Goal: Task Accomplishment & Management: Use online tool/utility

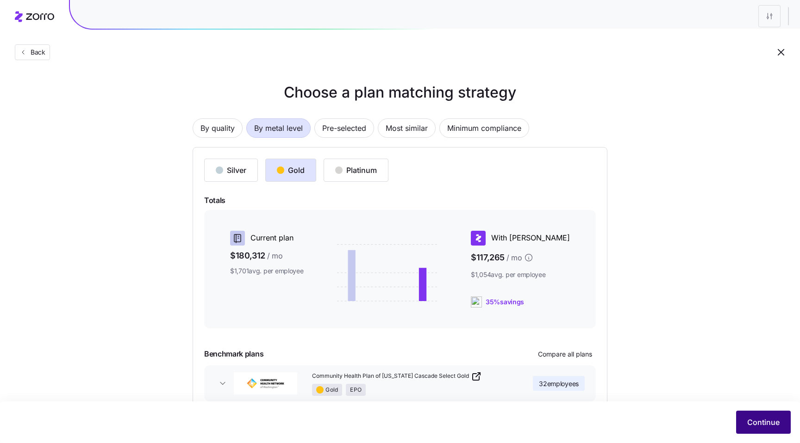
click at [759, 428] on button "Continue" at bounding box center [763, 422] width 55 height 23
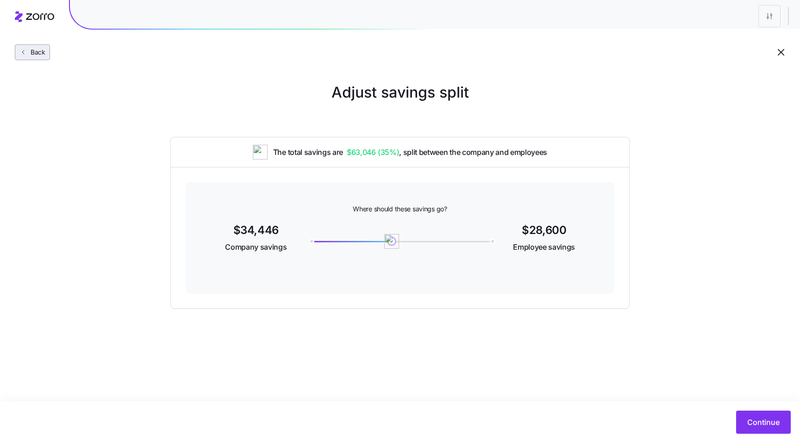
click at [35, 46] on button "Back" at bounding box center [32, 52] width 35 height 16
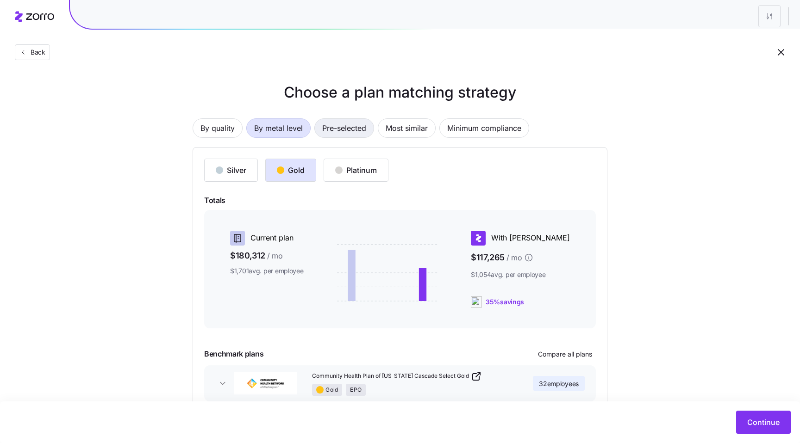
click at [345, 131] on span "Pre-selected" at bounding box center [344, 128] width 44 height 19
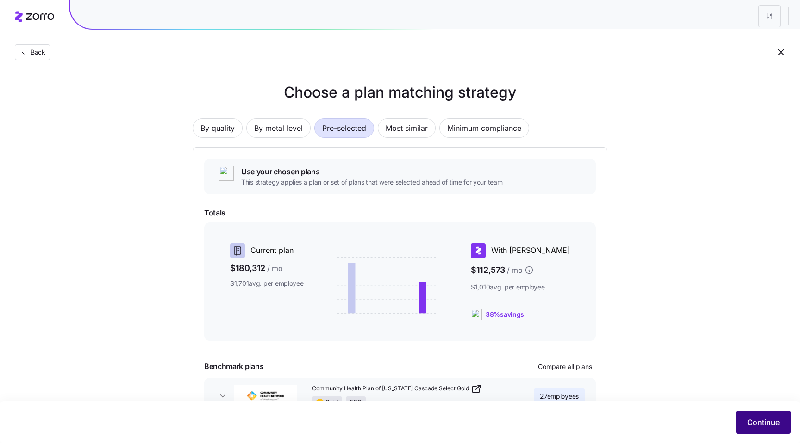
click at [759, 433] on button "Continue" at bounding box center [763, 422] width 55 height 23
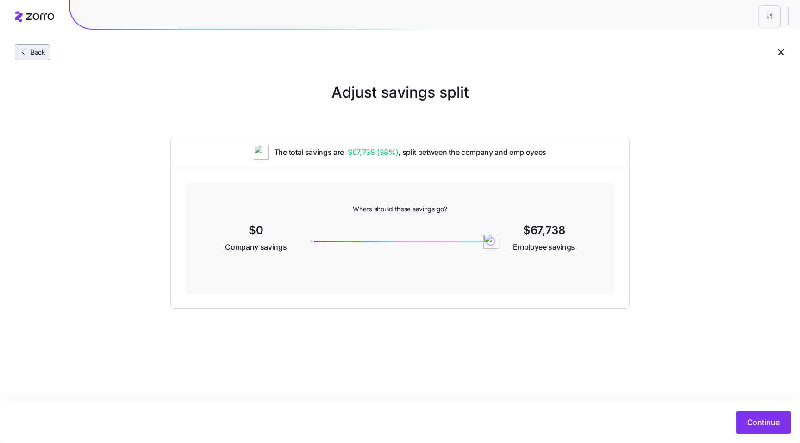
click at [29, 54] on span "Back" at bounding box center [36, 52] width 19 height 9
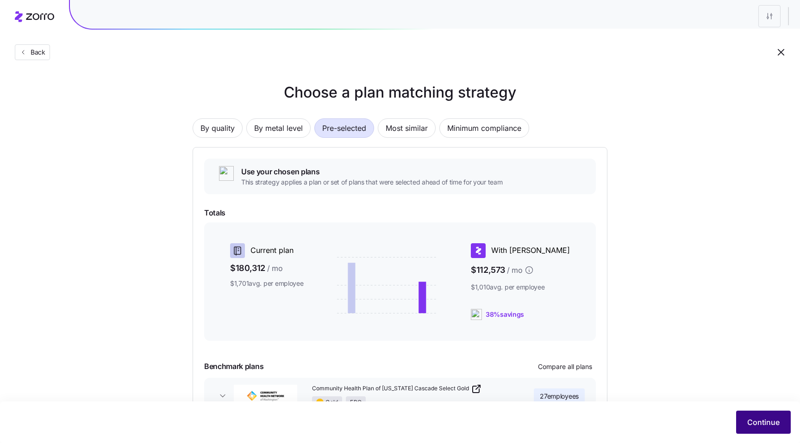
click at [770, 423] on span "Continue" at bounding box center [763, 422] width 32 height 11
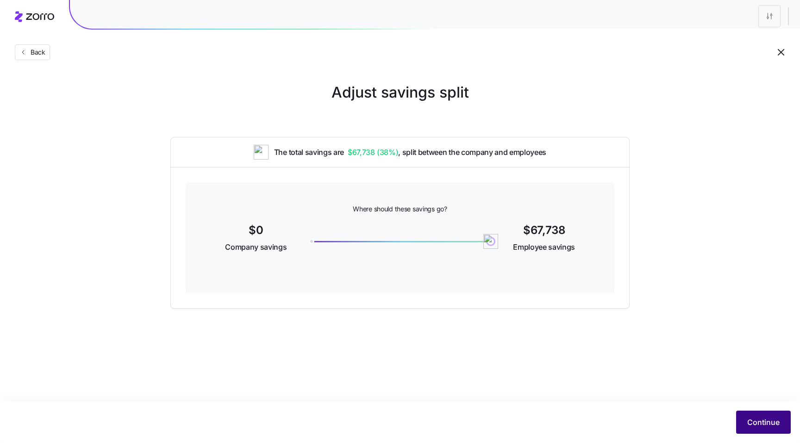
click at [761, 415] on button "Continue" at bounding box center [763, 422] width 55 height 23
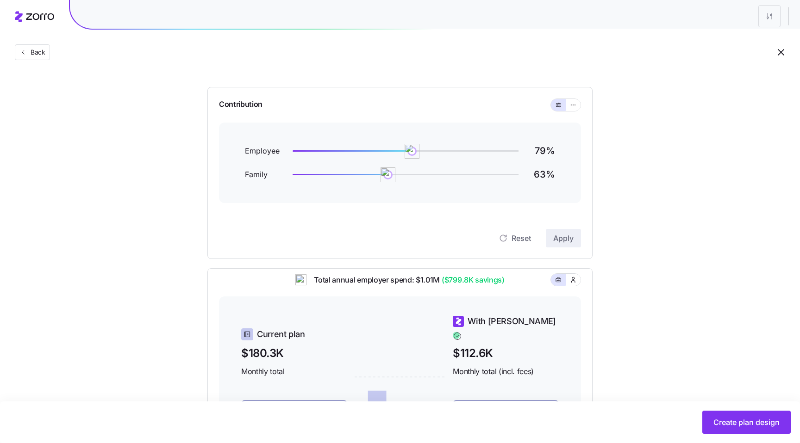
scroll to position [75, 0]
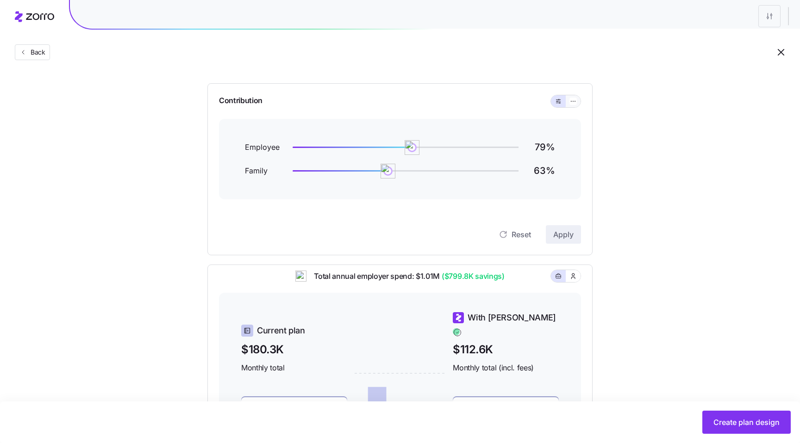
click at [568, 104] on button "button" at bounding box center [573, 101] width 15 height 12
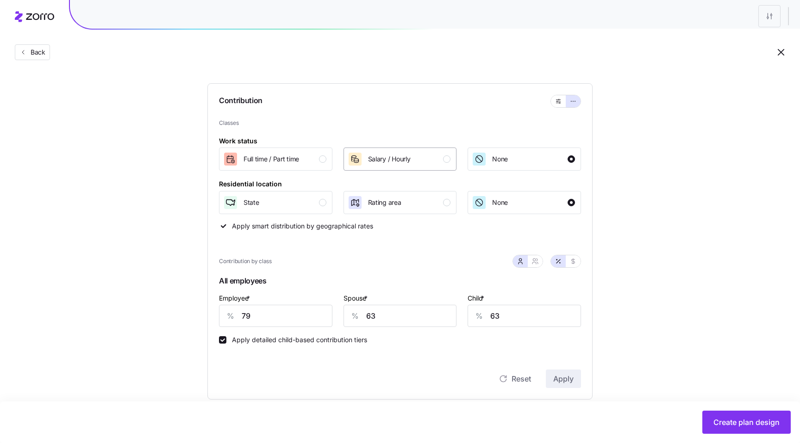
click at [414, 163] on div "Salary / Hourly" at bounding box center [399, 159] width 103 height 15
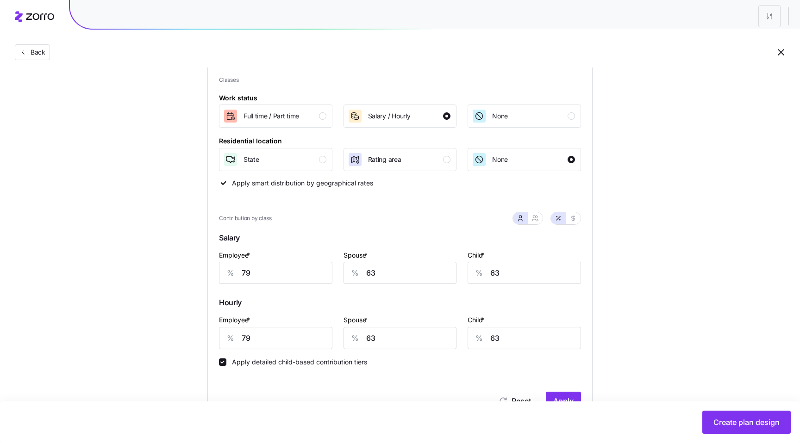
scroll to position [204, 0]
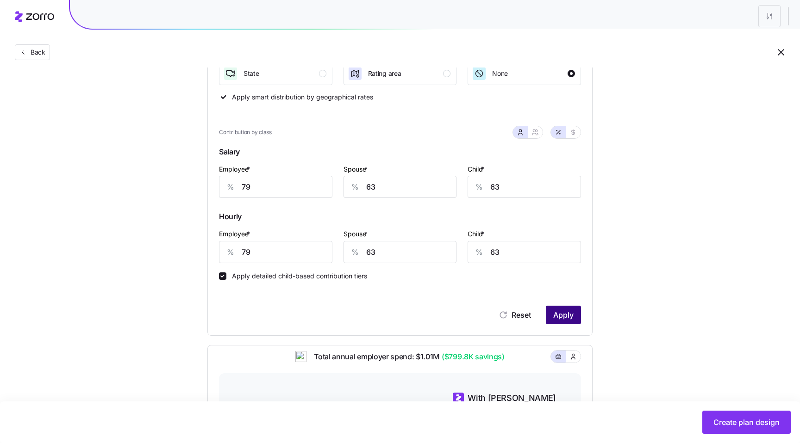
click at [558, 314] on span "Apply" at bounding box center [563, 315] width 20 height 11
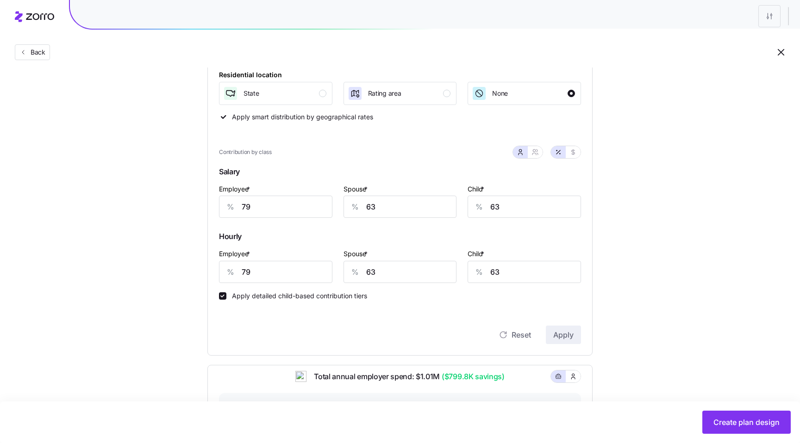
scroll to position [151, 0]
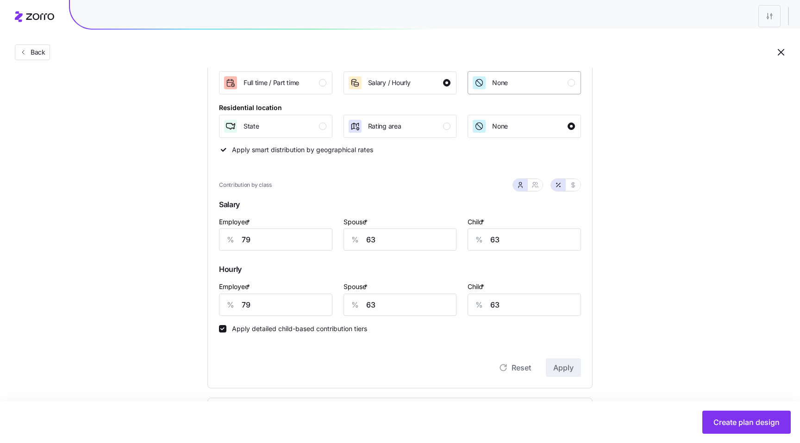
click at [534, 92] on button "None" at bounding box center [523, 82] width 113 height 23
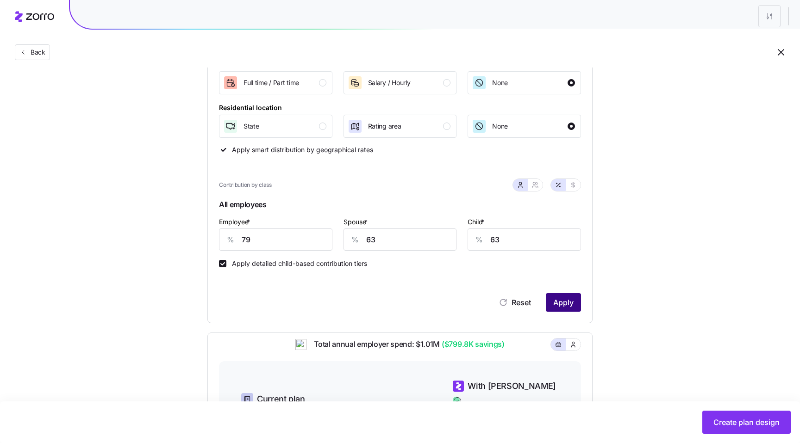
click at [555, 306] on span "Apply" at bounding box center [563, 302] width 20 height 11
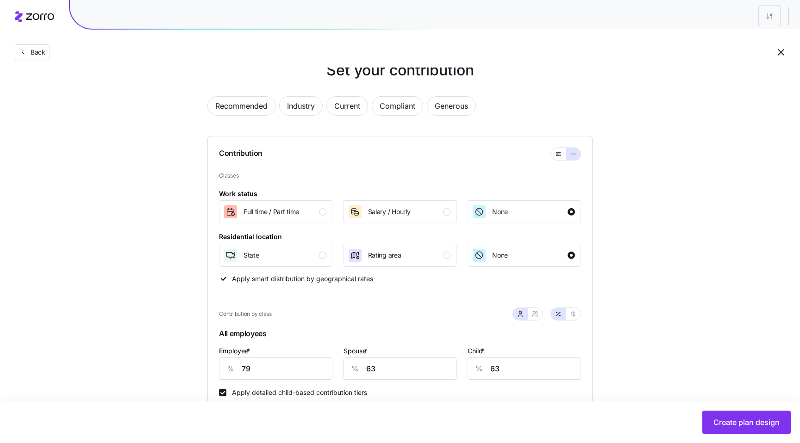
scroll to position [0, 0]
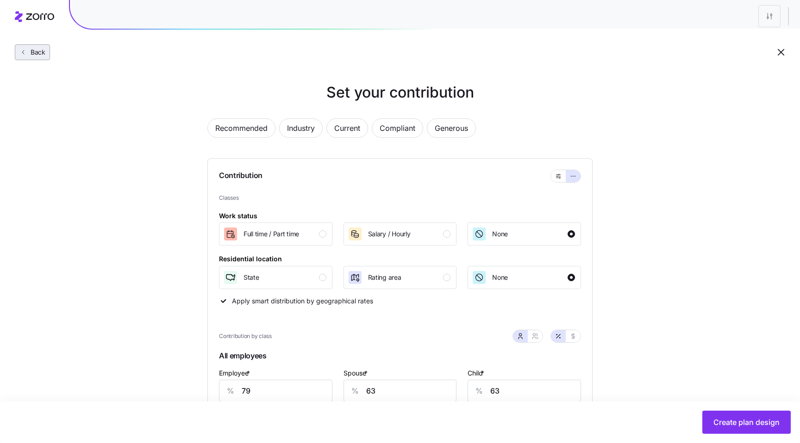
click at [44, 56] on span "Back" at bounding box center [36, 52] width 19 height 9
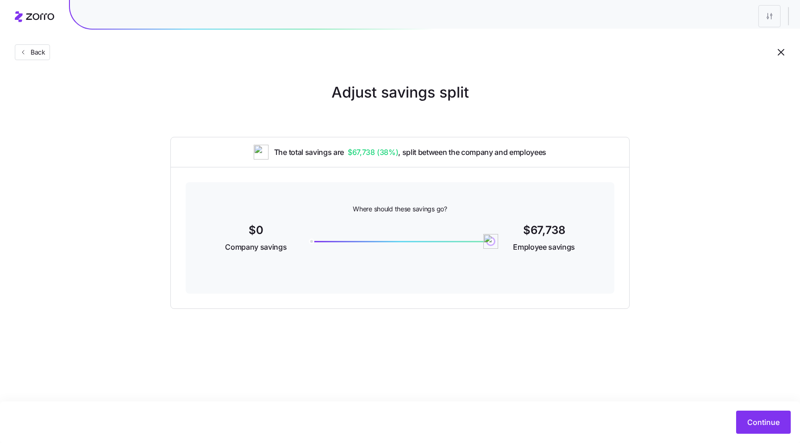
click at [44, 56] on span "Back" at bounding box center [36, 52] width 19 height 9
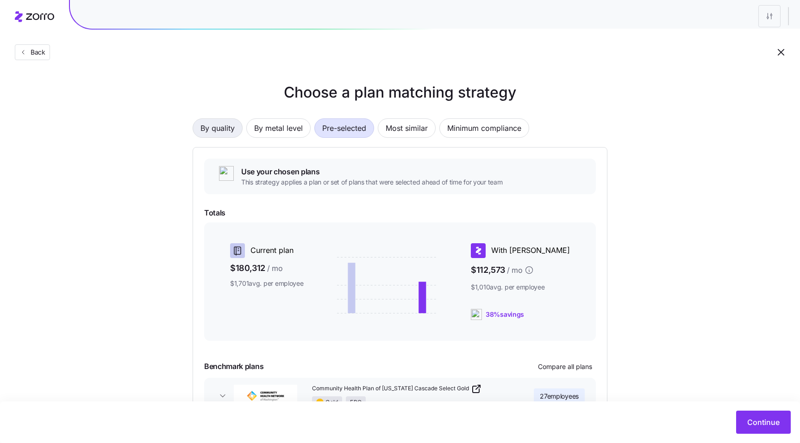
click at [230, 133] on span "By quality" at bounding box center [217, 128] width 34 height 19
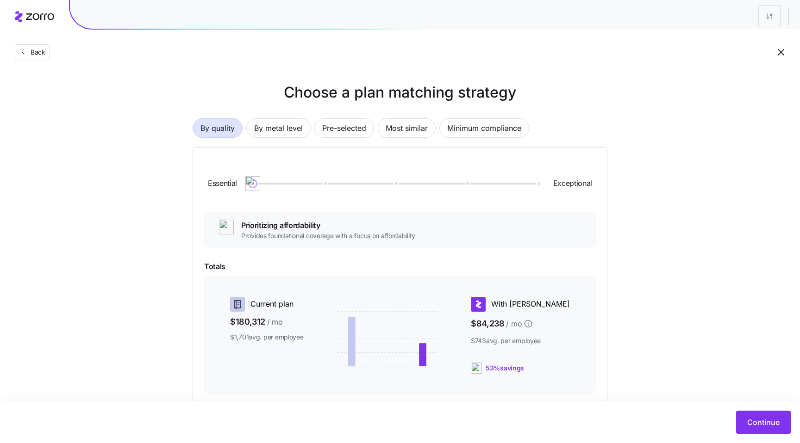
click at [327, 183] on div at bounding box center [395, 183] width 284 height 1
click at [776, 423] on span "Continue" at bounding box center [763, 422] width 32 height 11
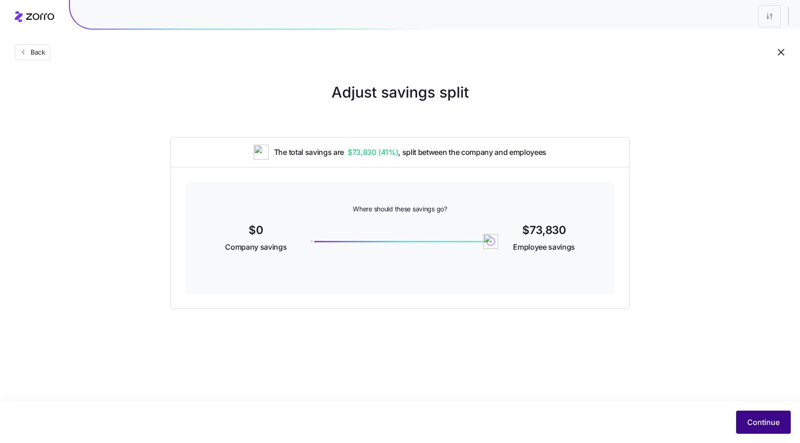
click at [762, 425] on span "Continue" at bounding box center [763, 422] width 32 height 11
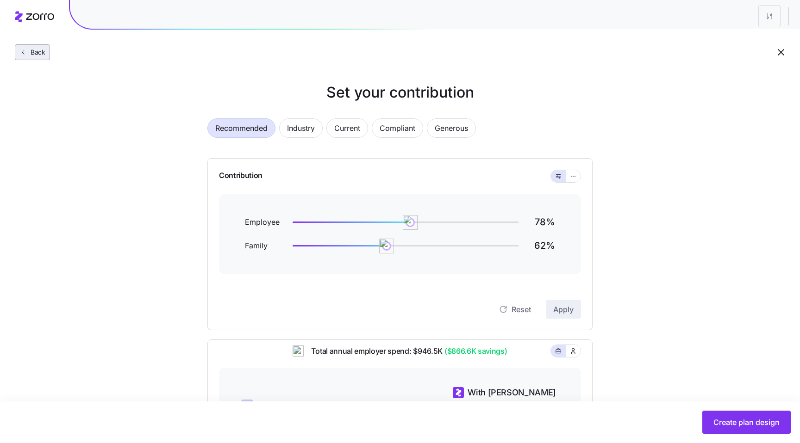
click at [36, 54] on span "Back" at bounding box center [36, 52] width 19 height 9
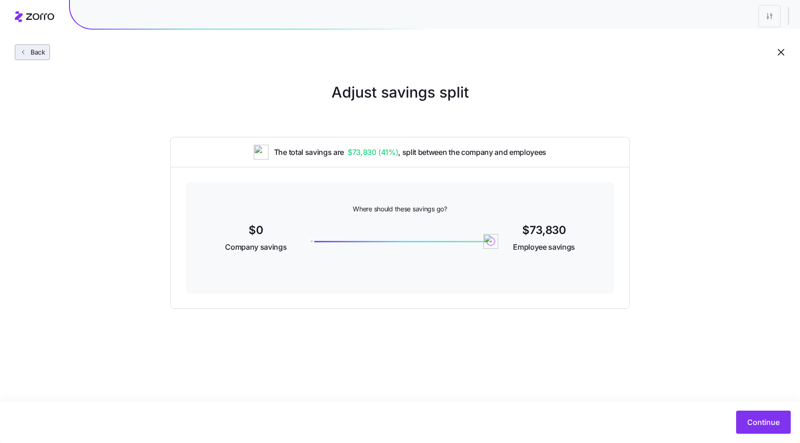
click at [26, 55] on icon "button" at bounding box center [22, 52] width 7 height 7
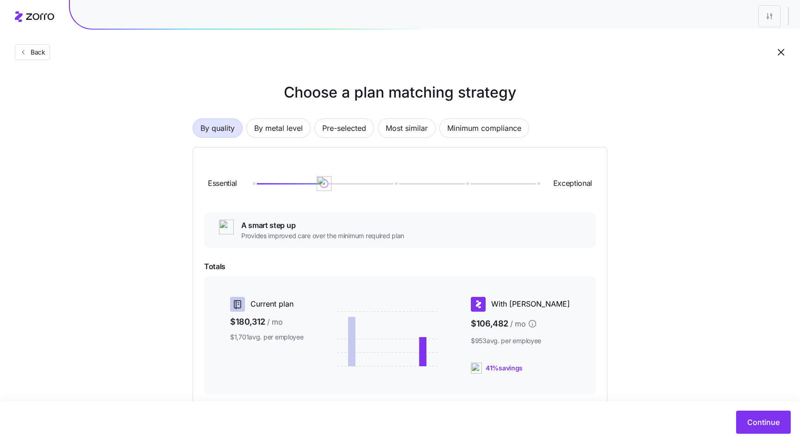
click at [26, 55] on icon "button" at bounding box center [22, 52] width 7 height 7
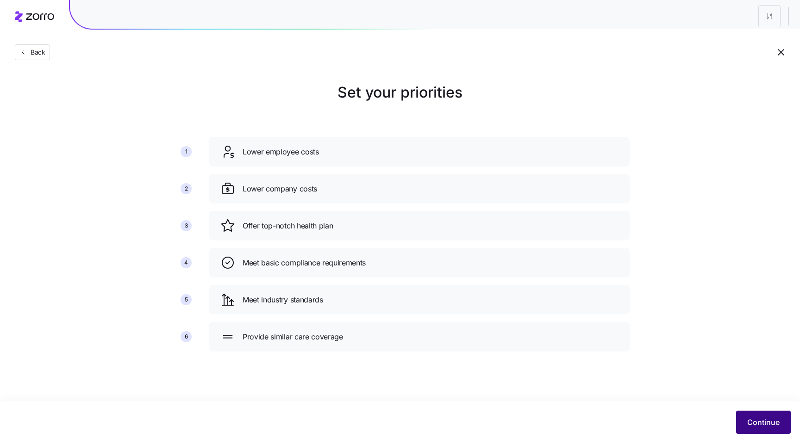
click at [745, 419] on button "Continue" at bounding box center [763, 422] width 55 height 23
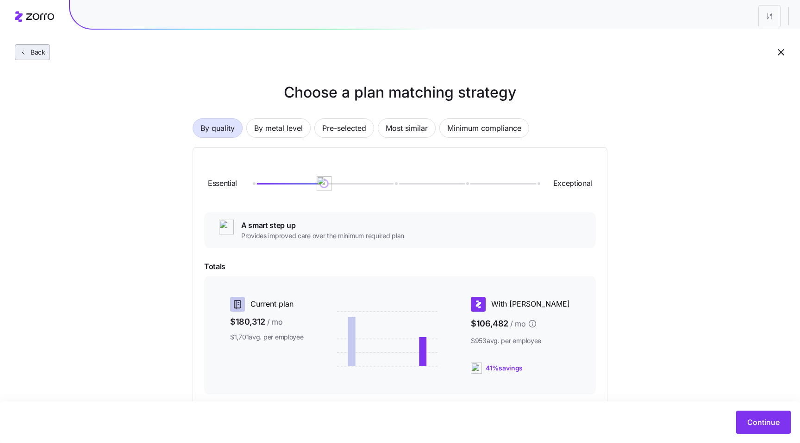
click at [37, 52] on span "Back" at bounding box center [36, 52] width 19 height 9
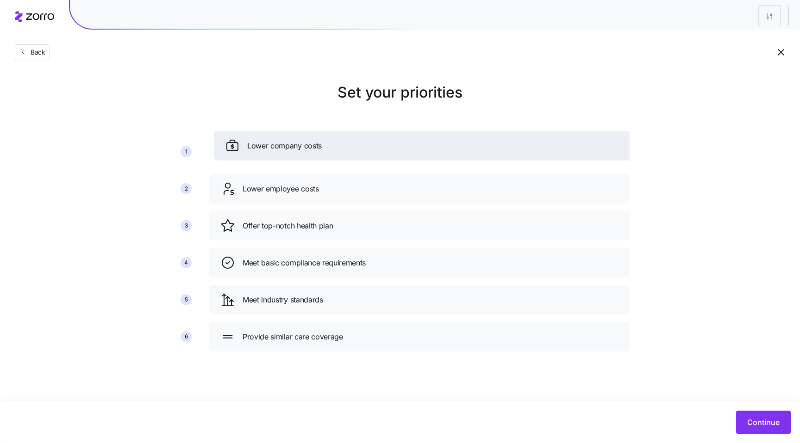
drag, startPoint x: 304, startPoint y: 194, endPoint x: 308, endPoint y: 150, distance: 44.2
click at [308, 149] on div "Lower company costs" at bounding box center [424, 145] width 398 height 15
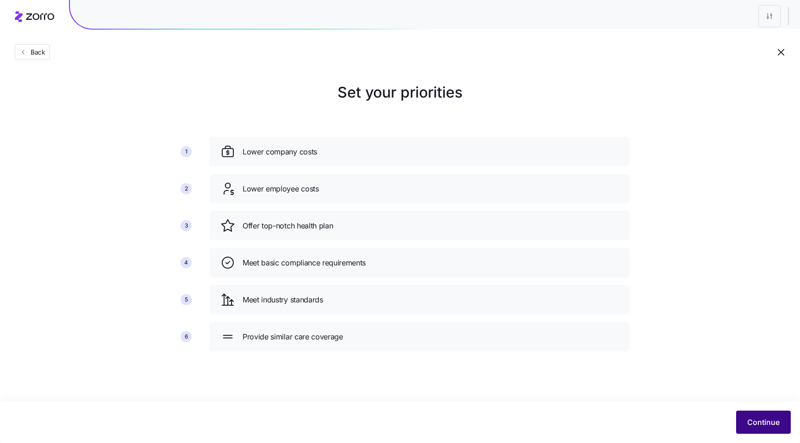
click at [750, 419] on span "Continue" at bounding box center [763, 422] width 32 height 11
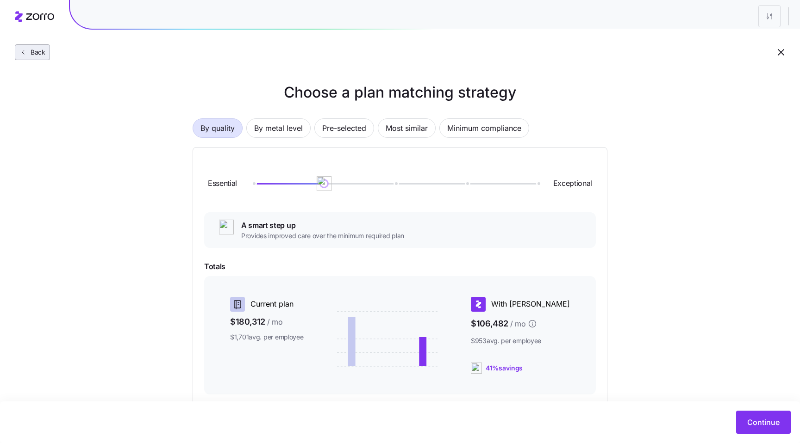
click at [35, 53] on span "Back" at bounding box center [36, 52] width 19 height 9
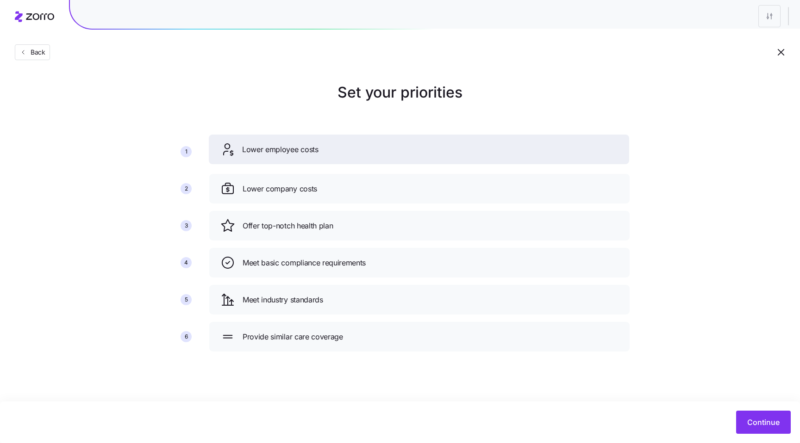
drag, startPoint x: 276, startPoint y: 190, endPoint x: 275, endPoint y: 138, distance: 51.8
click at [275, 144] on span "Lower employee costs" at bounding box center [280, 150] width 76 height 12
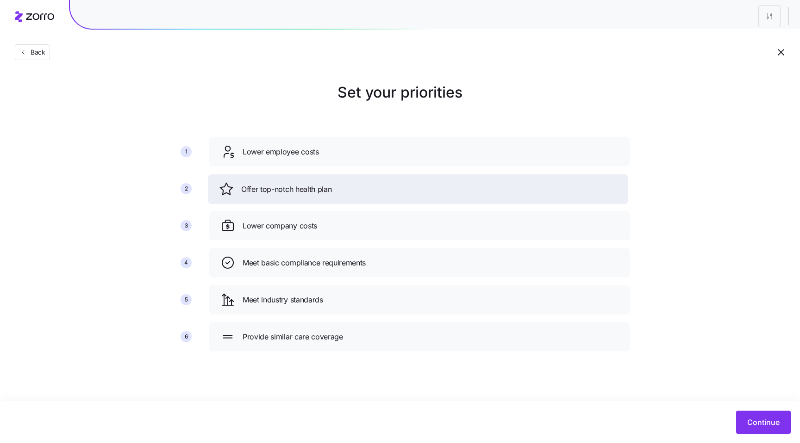
drag, startPoint x: 304, startPoint y: 233, endPoint x: 302, endPoint y: 193, distance: 39.8
click at [302, 193] on div "Offer top-notch health plan" at bounding box center [418, 189] width 420 height 30
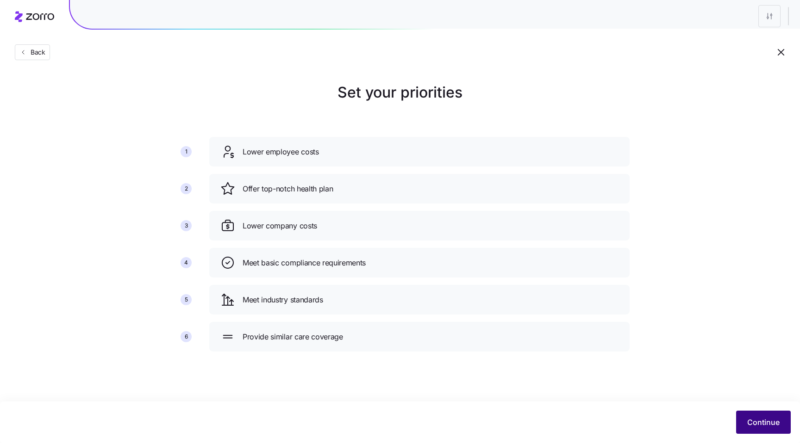
click at [763, 423] on span "Continue" at bounding box center [763, 422] width 32 height 11
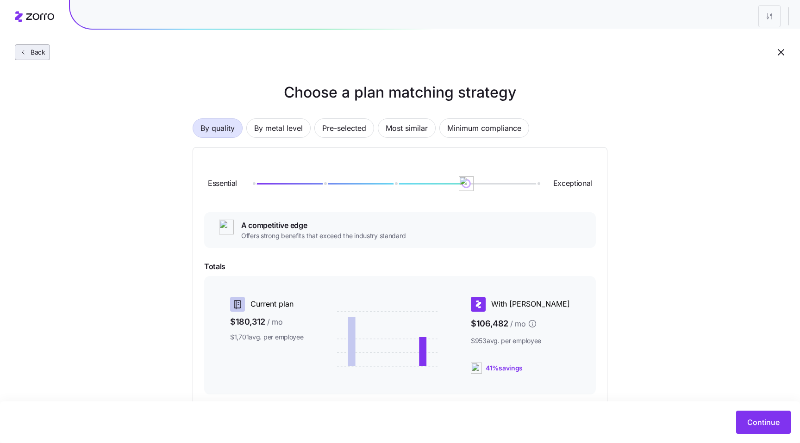
click at [32, 51] on span "Back" at bounding box center [36, 52] width 19 height 9
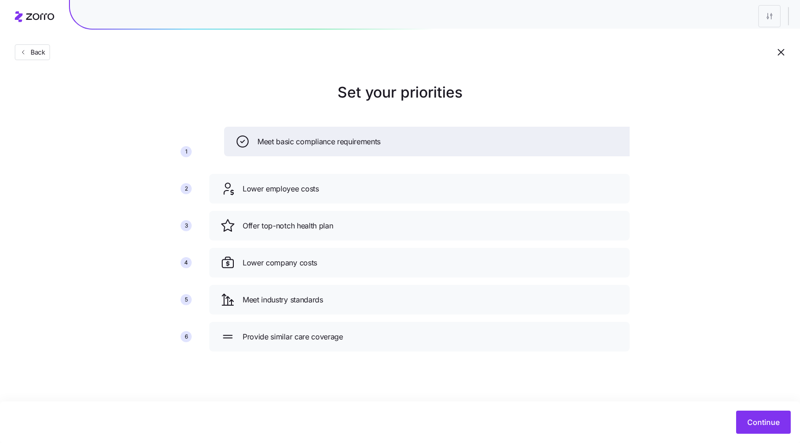
drag, startPoint x: 274, startPoint y: 258, endPoint x: 289, endPoint y: 137, distance: 121.6
click at [289, 137] on span "Meet basic compliance requirements" at bounding box center [318, 142] width 123 height 12
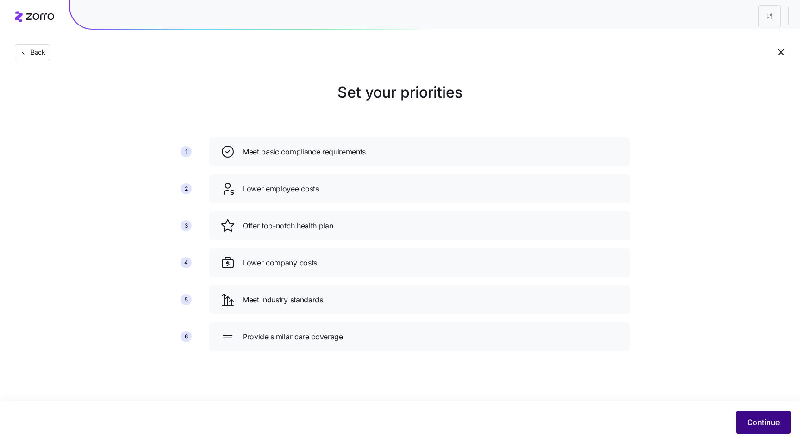
click at [764, 426] on span "Continue" at bounding box center [763, 422] width 32 height 11
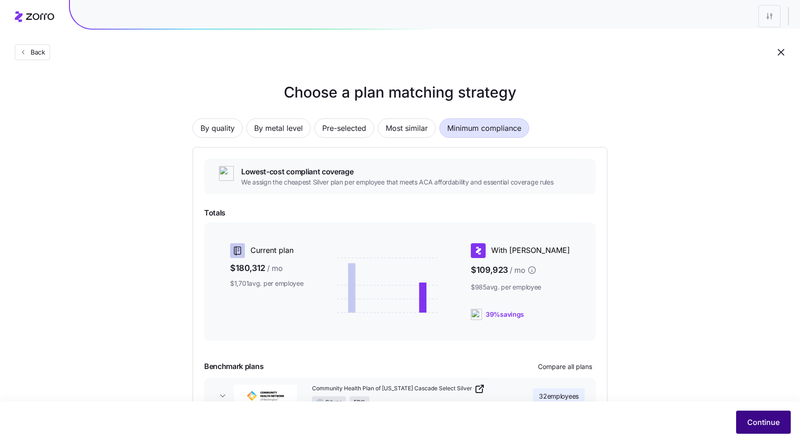
click at [748, 418] on span "Continue" at bounding box center [763, 422] width 32 height 11
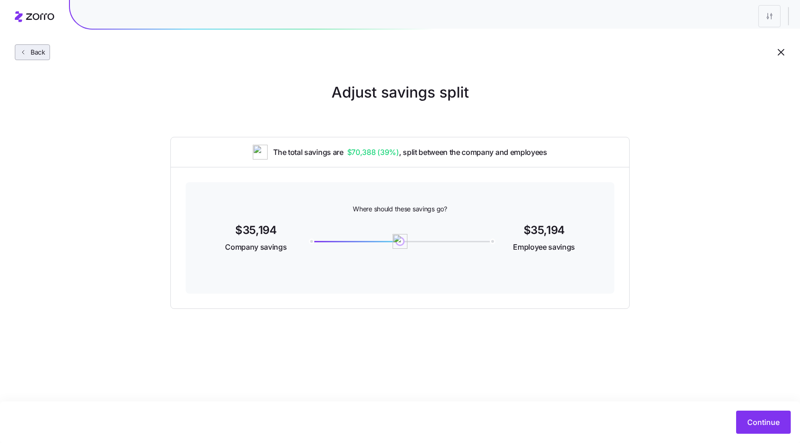
click at [43, 53] on span "Back" at bounding box center [36, 52] width 19 height 9
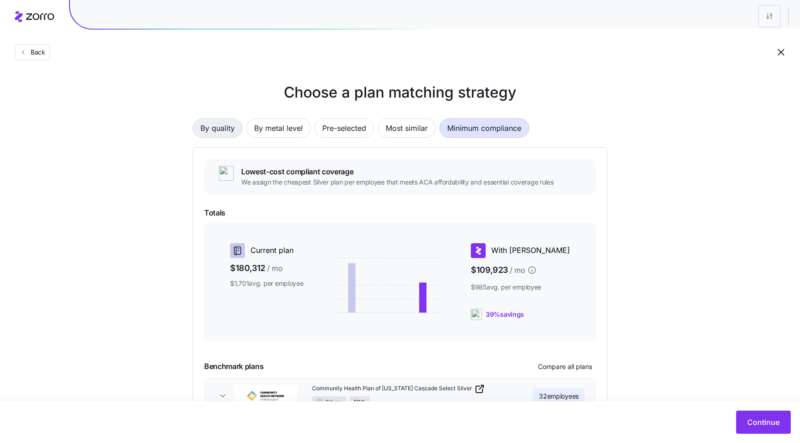
click at [216, 131] on span "By quality" at bounding box center [217, 128] width 34 height 19
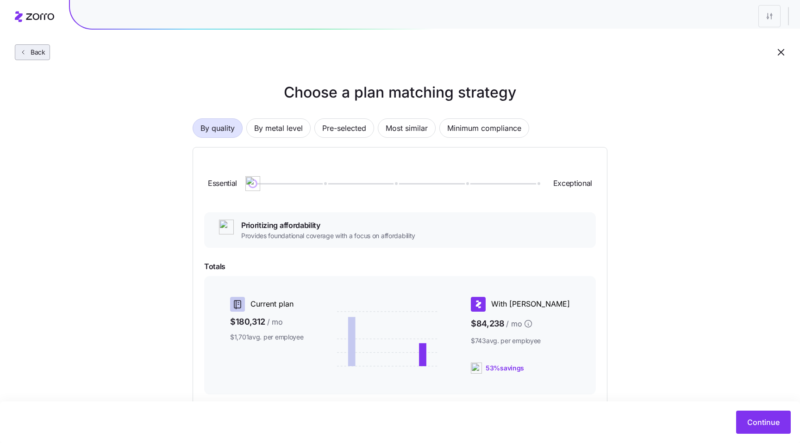
click at [44, 50] on span "Back" at bounding box center [36, 52] width 19 height 9
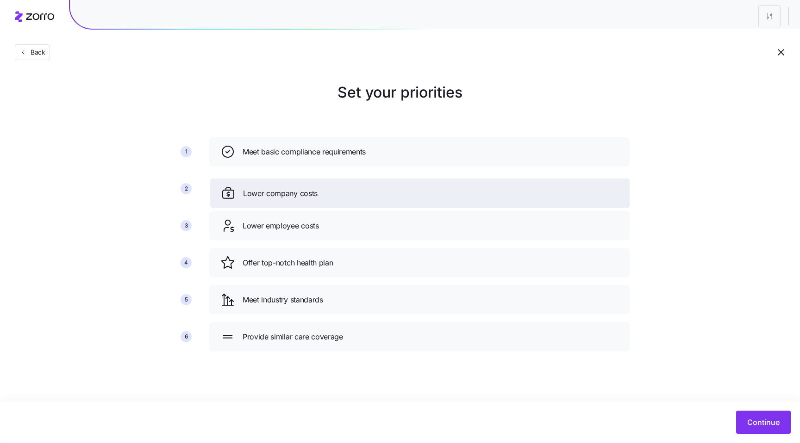
drag, startPoint x: 285, startPoint y: 267, endPoint x: 282, endPoint y: 187, distance: 80.6
click at [283, 188] on span "Lower company costs" at bounding box center [280, 194] width 75 height 12
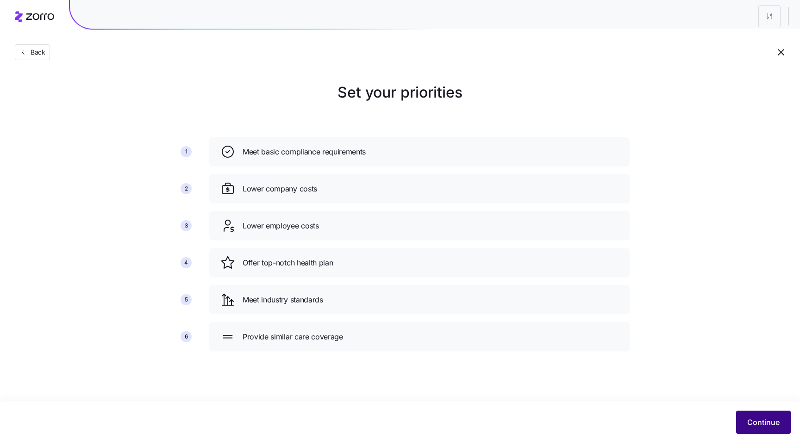
click at [749, 418] on span "Continue" at bounding box center [763, 422] width 32 height 11
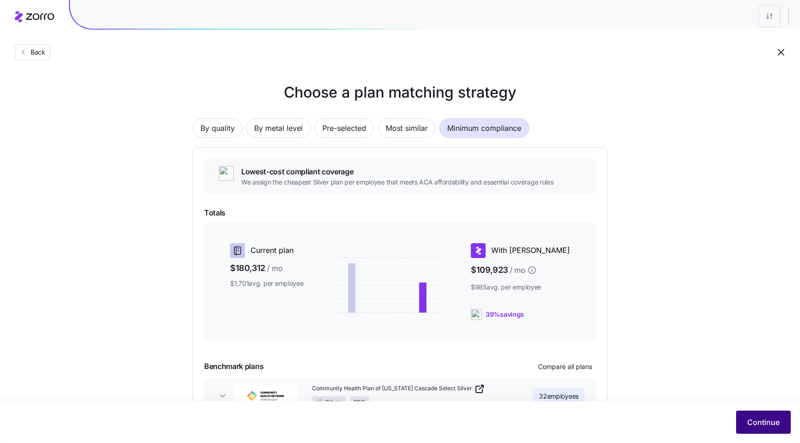
click at [769, 423] on span "Continue" at bounding box center [763, 422] width 32 height 11
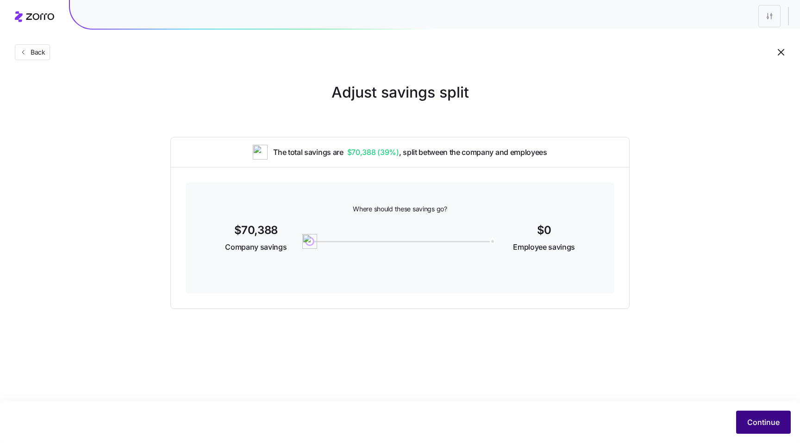
click at [771, 425] on span "Continue" at bounding box center [763, 422] width 32 height 11
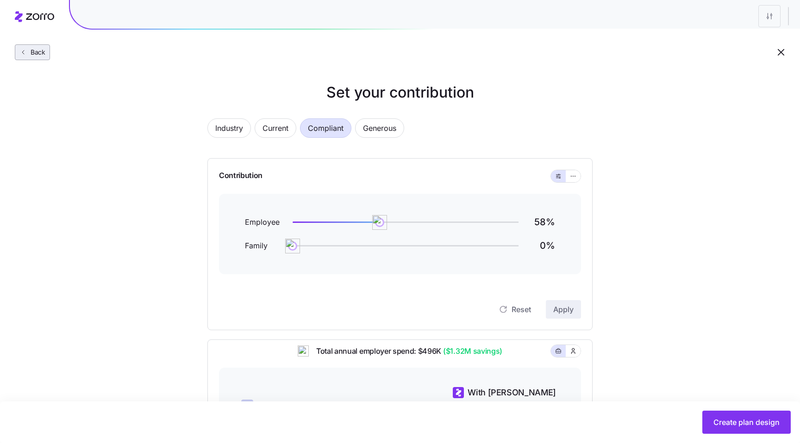
click at [37, 52] on span "Back" at bounding box center [36, 52] width 19 height 9
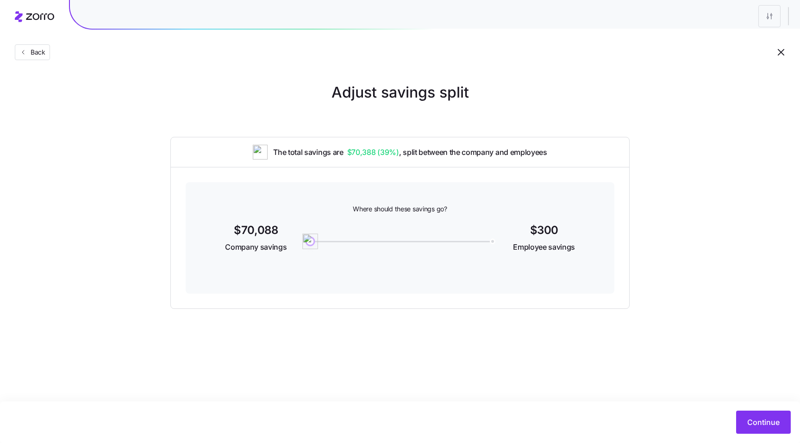
drag, startPoint x: 309, startPoint y: 243, endPoint x: 301, endPoint y: 241, distance: 7.8
click at [302, 241] on img at bounding box center [310, 242] width 16 height 16
click at [761, 425] on span "Continue" at bounding box center [763, 422] width 32 height 11
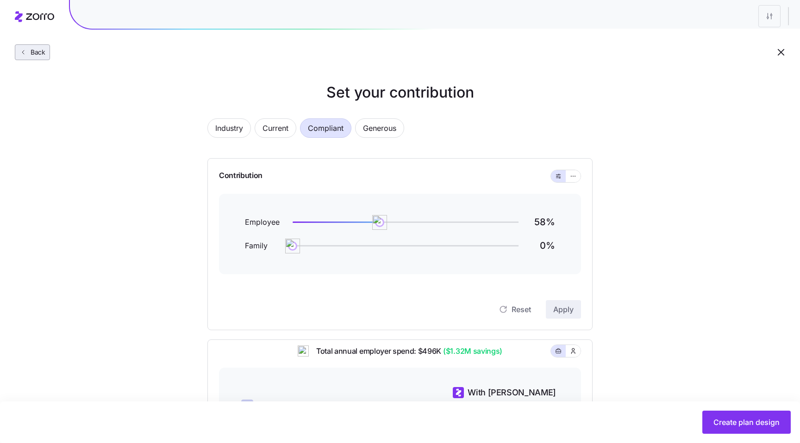
click at [31, 54] on span "Back" at bounding box center [36, 52] width 19 height 9
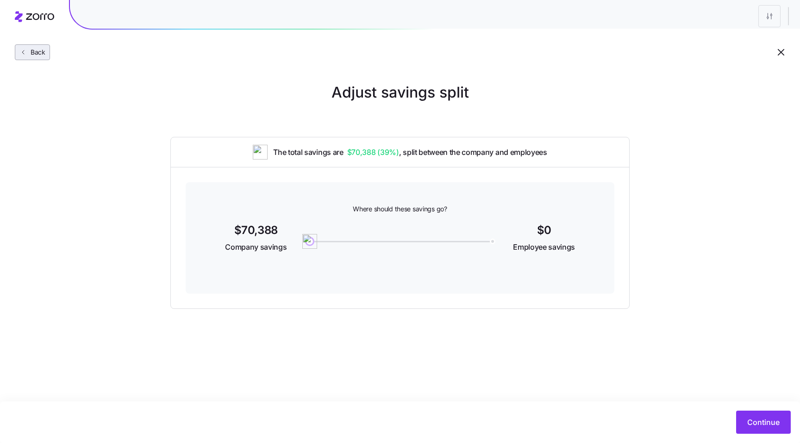
click at [36, 54] on span "Back" at bounding box center [36, 52] width 19 height 9
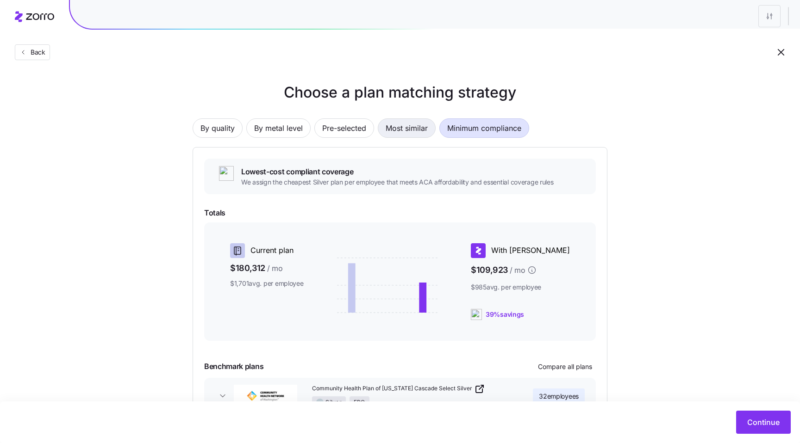
click at [404, 135] on span "Most similar" at bounding box center [407, 128] width 42 height 19
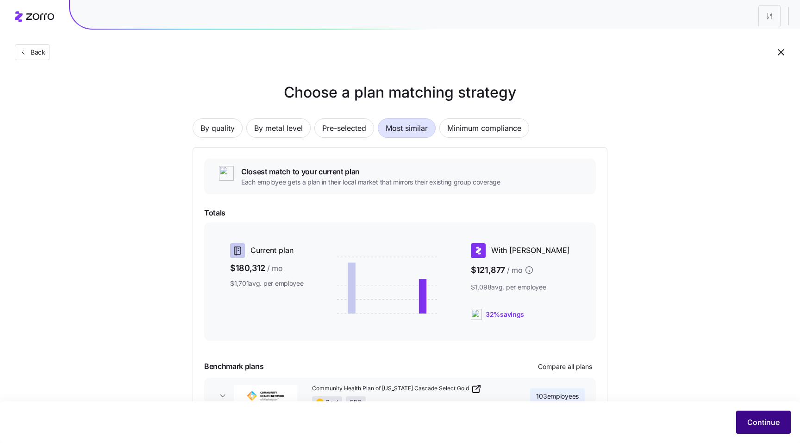
click at [768, 421] on span "Continue" at bounding box center [763, 422] width 32 height 11
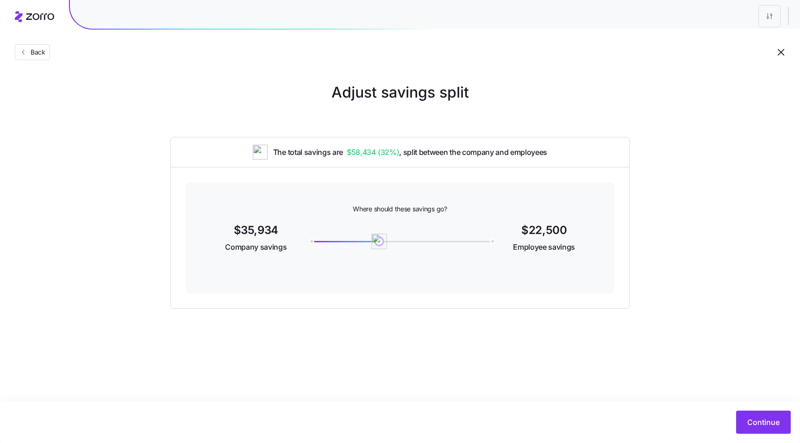
drag, startPoint x: 305, startPoint y: 245, endPoint x: 382, endPoint y: 245, distance: 77.3
click at [382, 245] on img at bounding box center [379, 242] width 16 height 16
click at [755, 422] on span "Continue" at bounding box center [763, 422] width 32 height 11
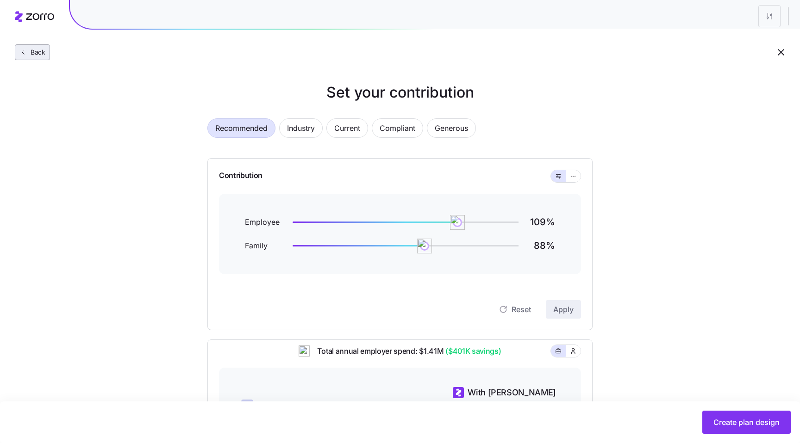
click at [27, 55] on span "Back" at bounding box center [36, 52] width 19 height 9
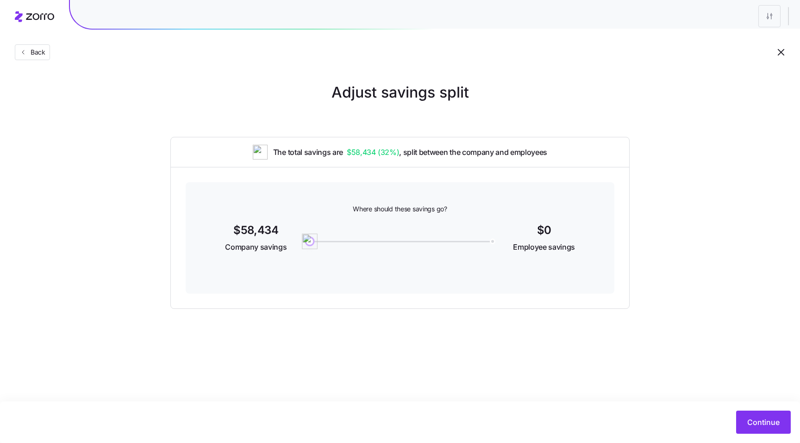
drag, startPoint x: 381, startPoint y: 243, endPoint x: 282, endPoint y: 241, distance: 98.6
click at [282, 241] on div "$58,434 Company savings 0 $0 Employee savings" at bounding box center [400, 239] width 384 height 36
click at [779, 428] on button "Continue" at bounding box center [763, 422] width 55 height 23
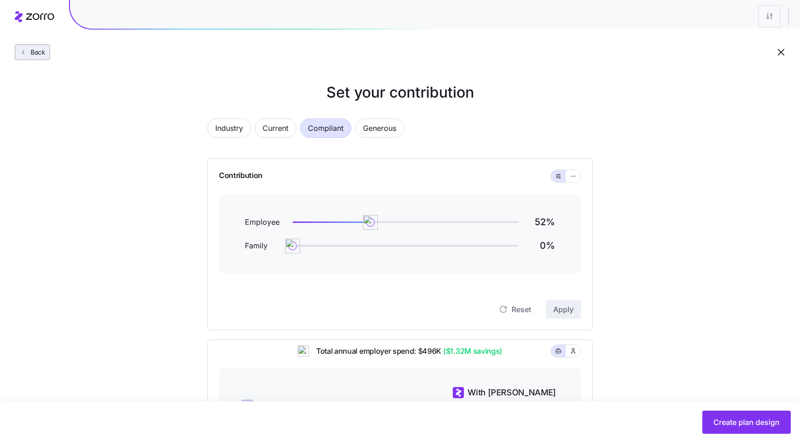
click at [30, 56] on span "Back" at bounding box center [36, 52] width 19 height 9
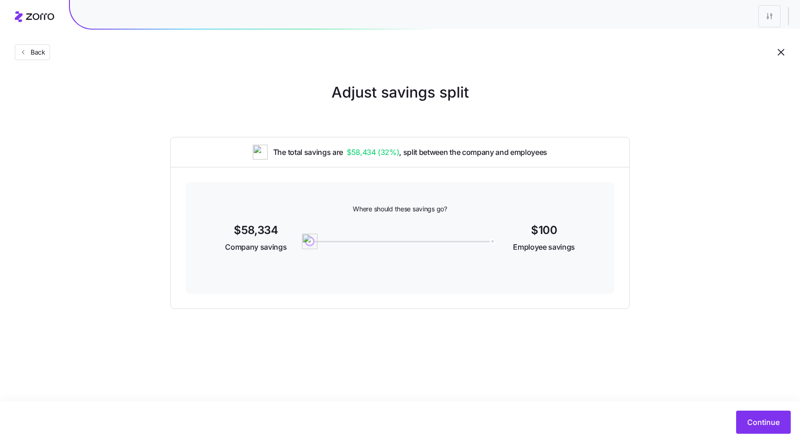
click at [310, 242] on img at bounding box center [310, 242] width 16 height 16
click at [749, 417] on span "Continue" at bounding box center [763, 422] width 32 height 11
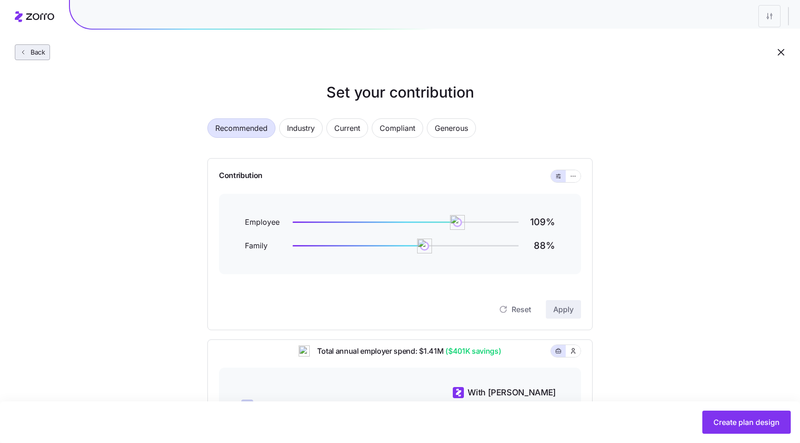
click at [36, 50] on span "Back" at bounding box center [36, 52] width 19 height 9
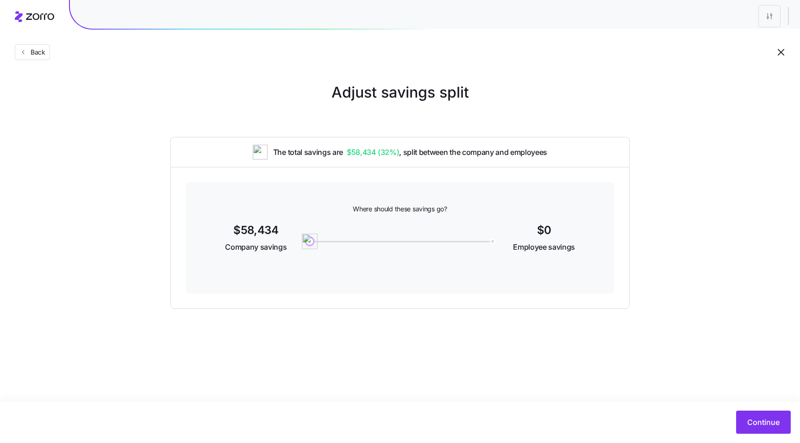
drag, startPoint x: 310, startPoint y: 243, endPoint x: 268, endPoint y: 243, distance: 42.1
click at [268, 243] on div "$58,434 Company savings 0 $0 Employee savings" at bounding box center [400, 239] width 384 height 36
click at [758, 421] on span "Continue" at bounding box center [763, 422] width 32 height 11
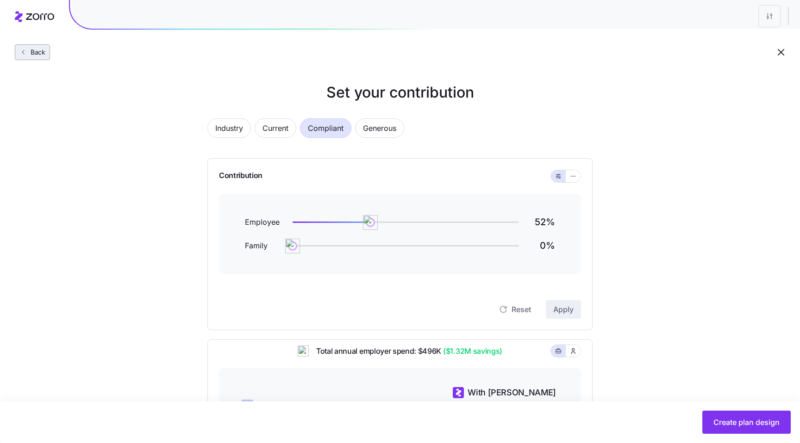
click at [27, 52] on span "Back" at bounding box center [36, 52] width 19 height 9
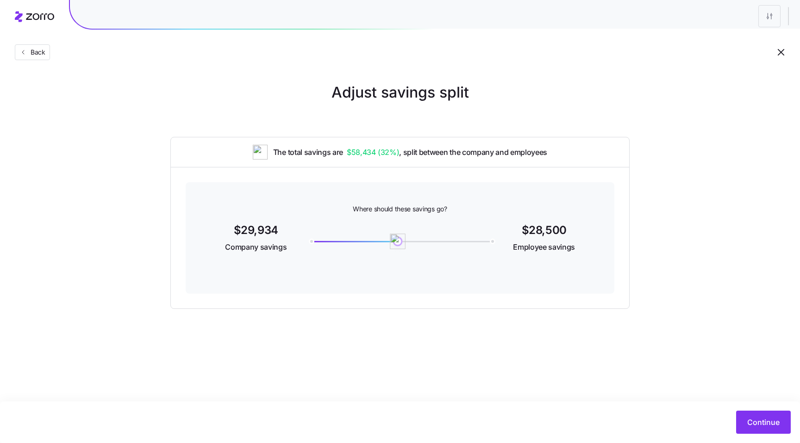
drag, startPoint x: 313, startPoint y: 243, endPoint x: 405, endPoint y: 246, distance: 92.2
click at [405, 246] on img at bounding box center [398, 242] width 16 height 16
click at [25, 56] on span "Back" at bounding box center [32, 52] width 26 height 9
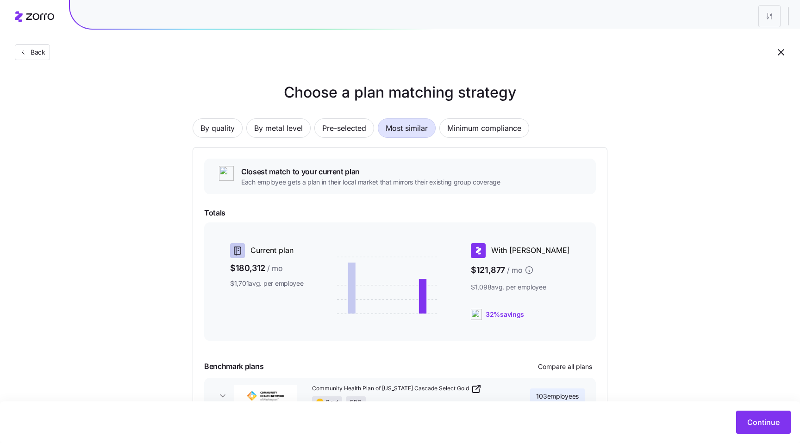
scroll to position [19, 0]
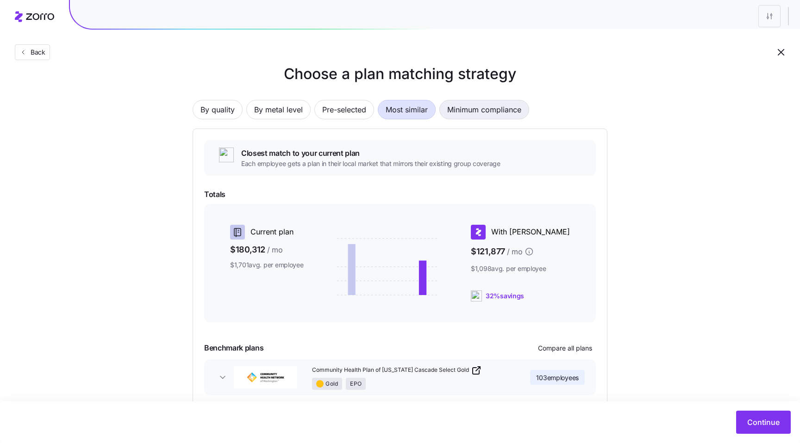
click at [470, 108] on span "Minimum compliance" at bounding box center [484, 109] width 74 height 19
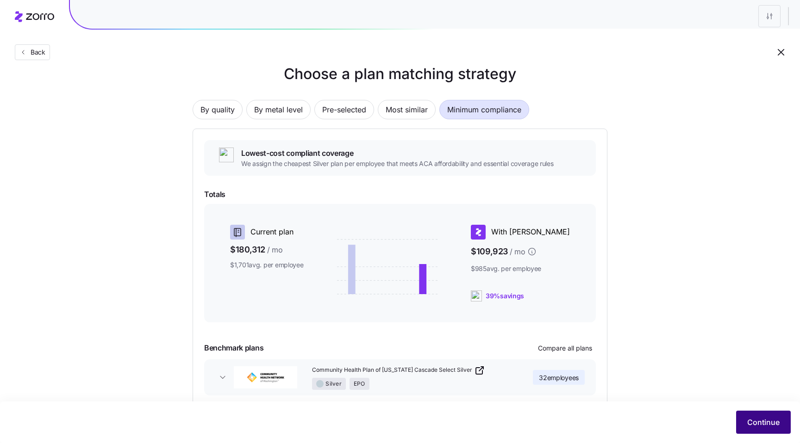
click at [760, 421] on span "Continue" at bounding box center [763, 422] width 32 height 11
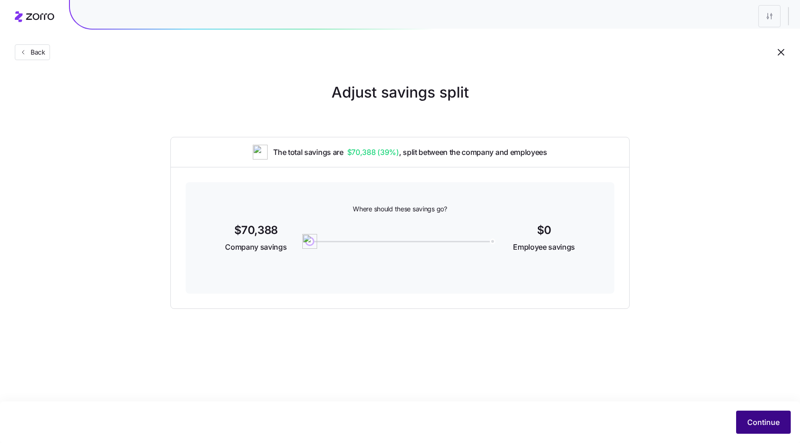
click at [757, 420] on span "Continue" at bounding box center [763, 422] width 32 height 11
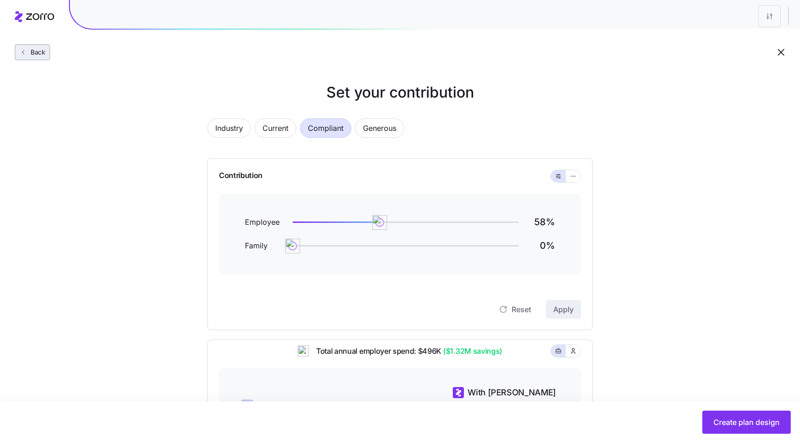
click at [40, 52] on span "Back" at bounding box center [36, 52] width 19 height 9
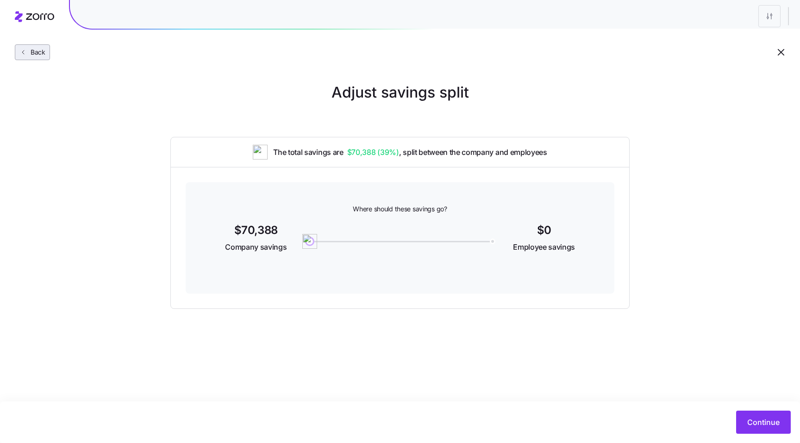
click at [33, 50] on span "Back" at bounding box center [36, 52] width 19 height 9
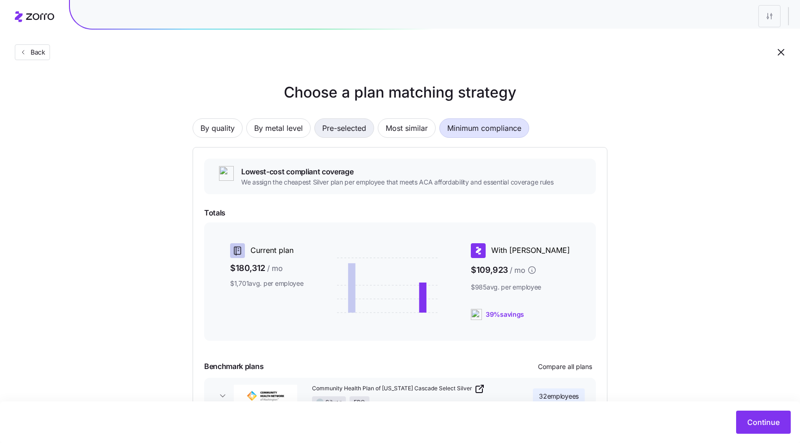
click at [342, 130] on span "Pre-selected" at bounding box center [344, 128] width 44 height 19
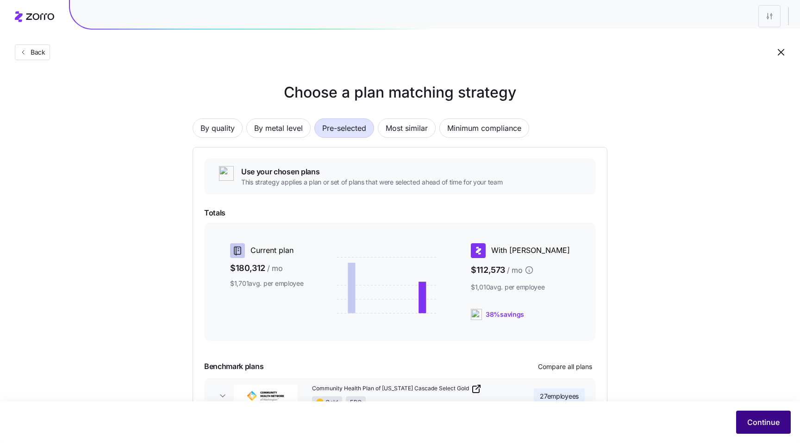
click at [762, 423] on span "Continue" at bounding box center [763, 422] width 32 height 11
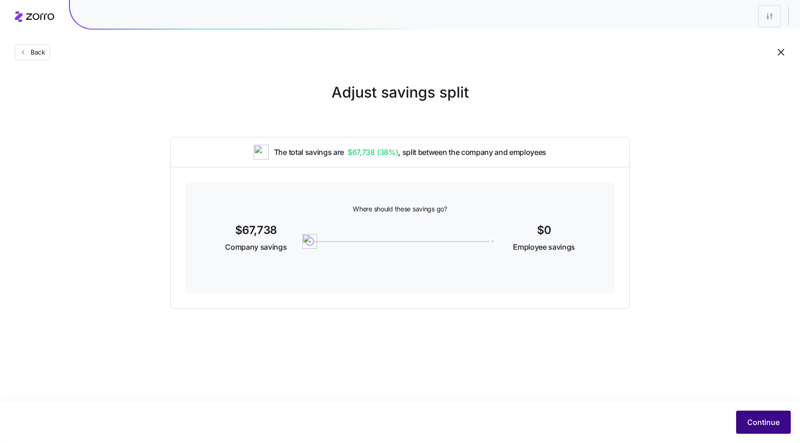
click at [753, 423] on span "Continue" at bounding box center [763, 422] width 32 height 11
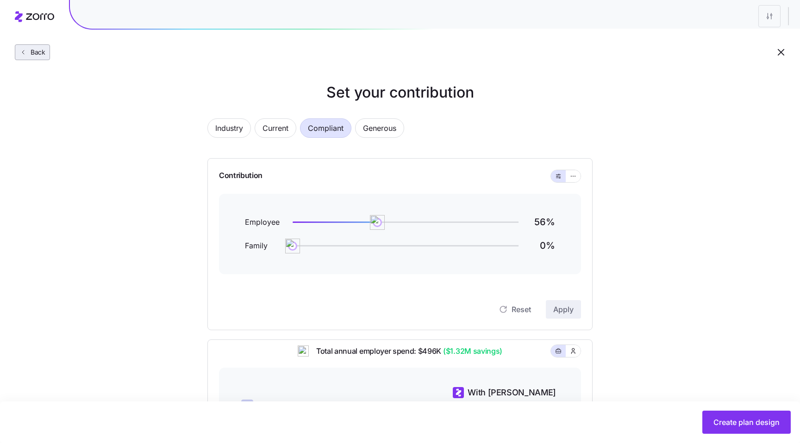
click at [20, 52] on icon "button" at bounding box center [22, 52] width 7 height 7
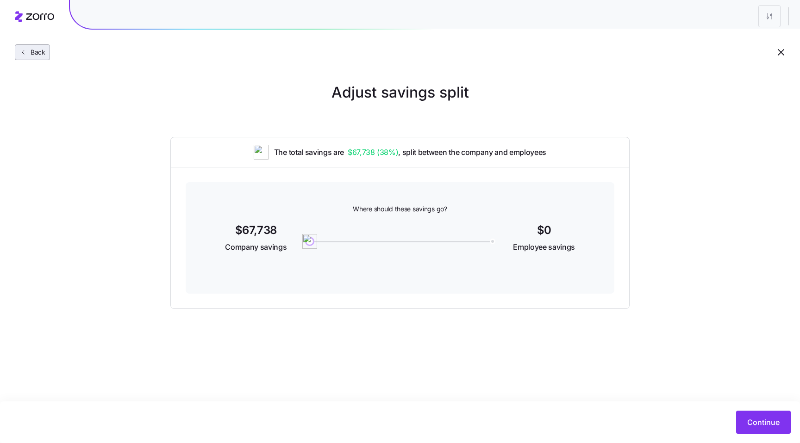
click at [37, 53] on span "Back" at bounding box center [36, 52] width 19 height 9
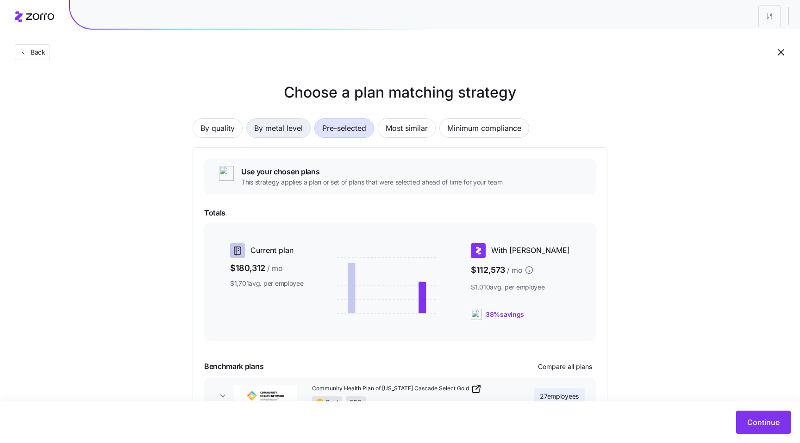
click at [292, 131] on span "By metal level" at bounding box center [278, 128] width 49 height 19
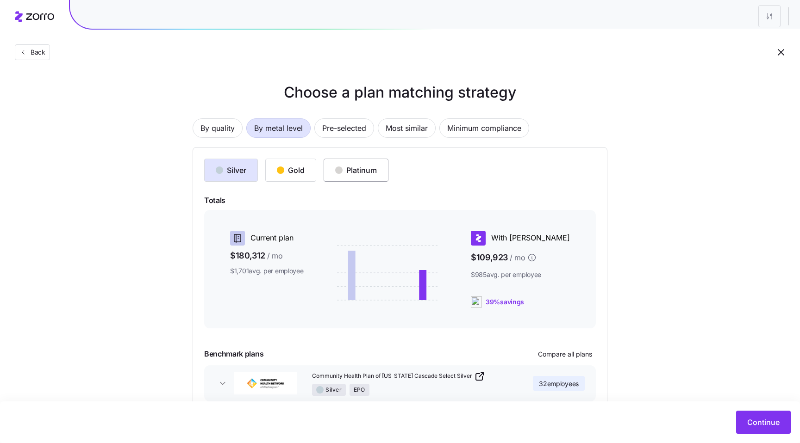
click at [356, 172] on div "Platinum" at bounding box center [356, 170] width 42 height 11
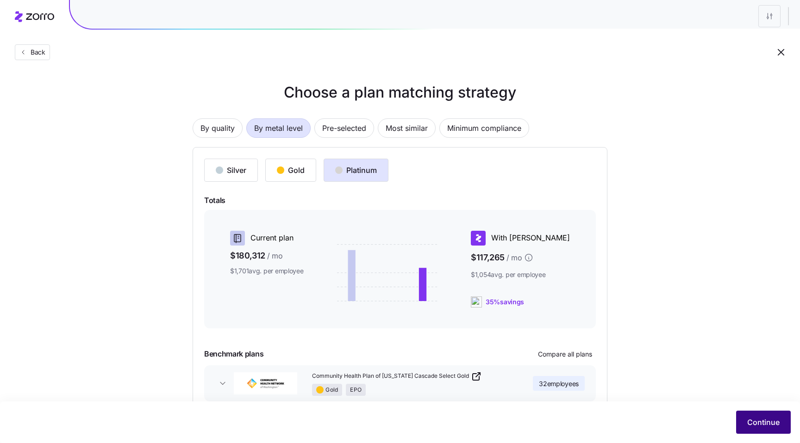
click at [762, 422] on span "Continue" at bounding box center [763, 422] width 32 height 11
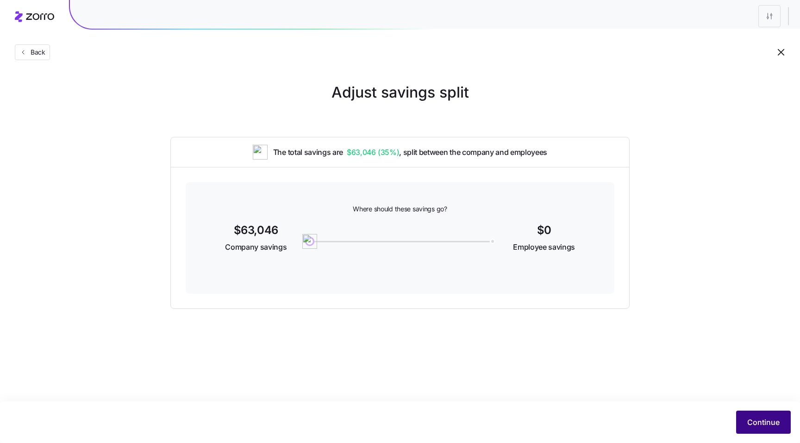
click at [759, 423] on span "Continue" at bounding box center [763, 422] width 32 height 11
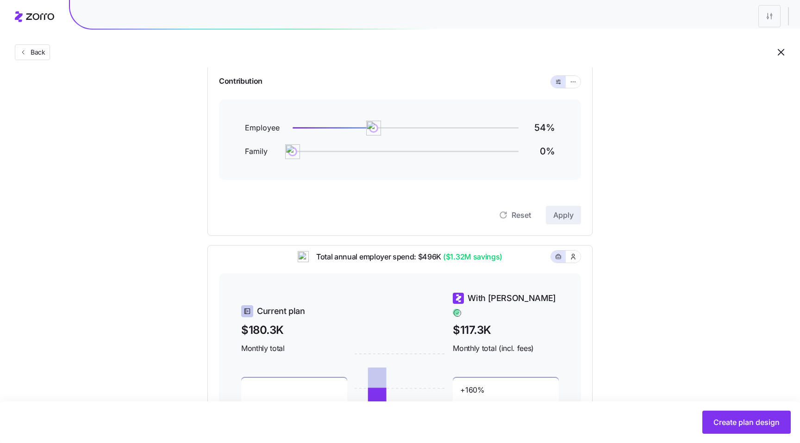
scroll to position [101, 0]
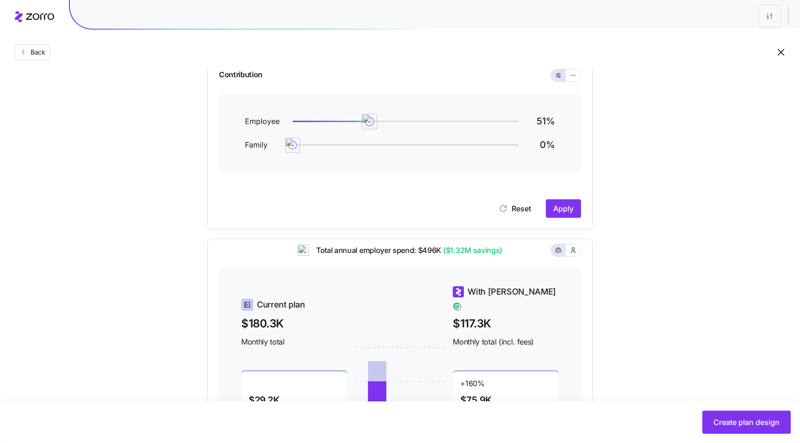
drag, startPoint x: 373, startPoint y: 125, endPoint x: 369, endPoint y: 125, distance: 4.7
click at [369, 125] on img at bounding box center [369, 122] width 16 height 16
click at [571, 204] on span "Apply" at bounding box center [563, 208] width 20 height 11
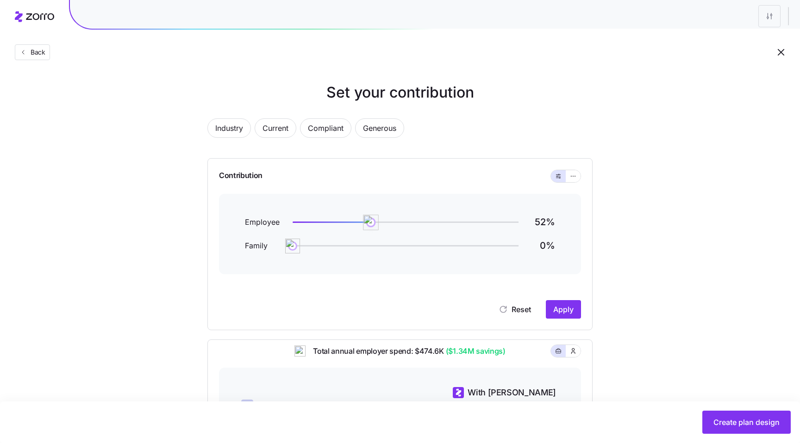
click at [370, 223] on img at bounding box center [371, 223] width 16 height 16
drag, startPoint x: 370, startPoint y: 223, endPoint x: 376, endPoint y: 223, distance: 5.6
click at [376, 223] on img at bounding box center [375, 223] width 16 height 16
click at [575, 310] on button "Apply" at bounding box center [563, 309] width 35 height 19
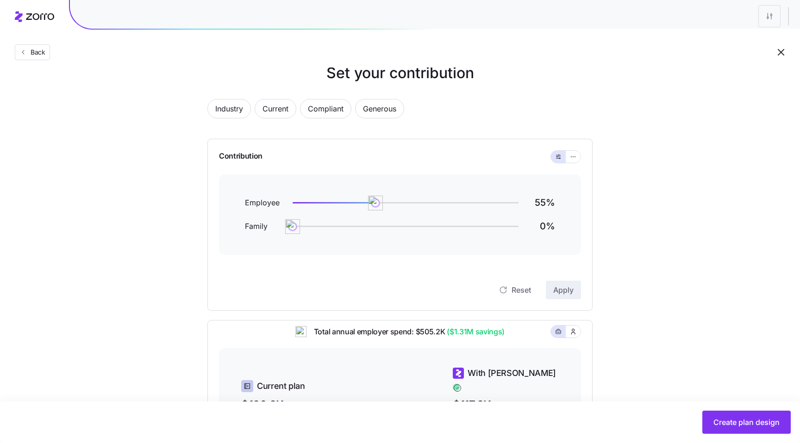
scroll to position [29, 0]
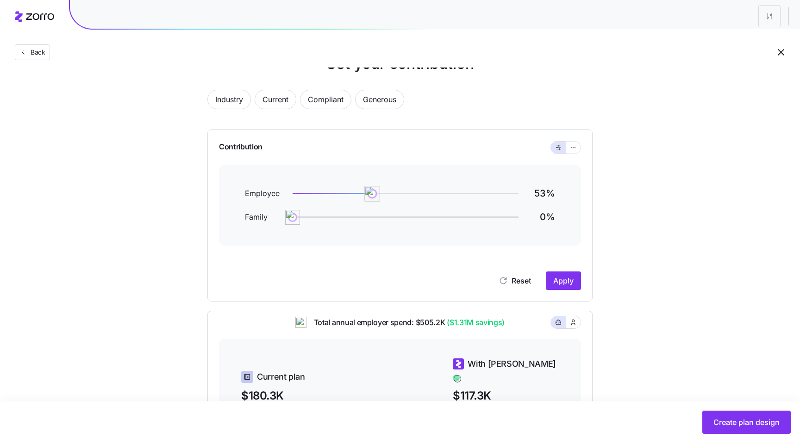
click at [373, 194] on img at bounding box center [373, 194] width 16 height 16
click at [562, 280] on span "Apply" at bounding box center [563, 280] width 20 height 11
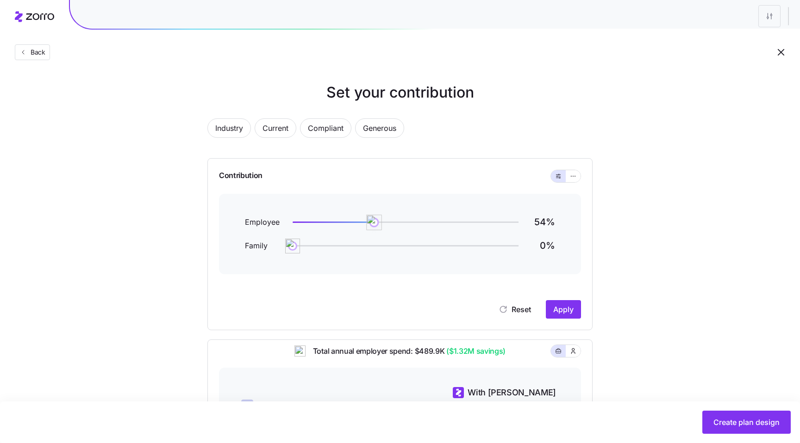
click at [374, 221] on img at bounding box center [374, 223] width 16 height 16
click at [555, 310] on span "Apply" at bounding box center [563, 309] width 20 height 11
click at [313, 129] on span "Compliant" at bounding box center [326, 128] width 36 height 19
click at [374, 222] on img at bounding box center [374, 223] width 16 height 16
click at [558, 311] on span "Apply" at bounding box center [563, 309] width 20 height 11
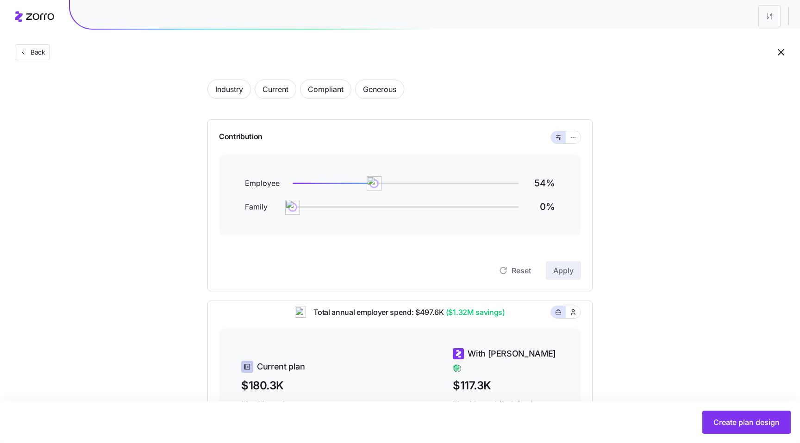
scroll to position [44, 0]
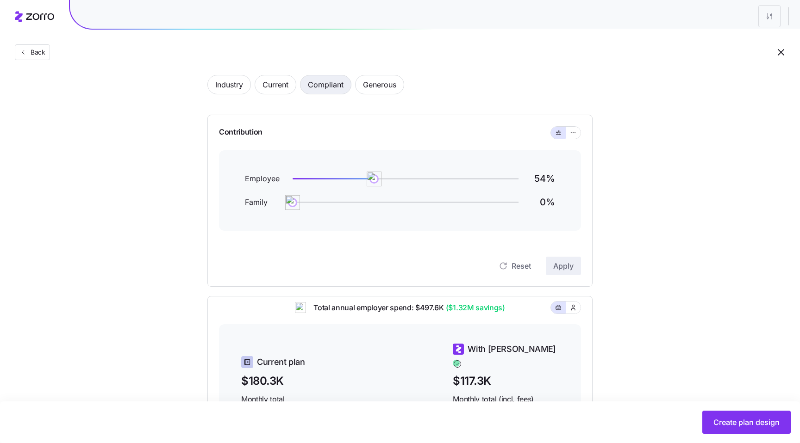
click at [320, 90] on span "Compliant" at bounding box center [326, 84] width 36 height 19
click at [567, 135] on button "button" at bounding box center [573, 133] width 15 height 12
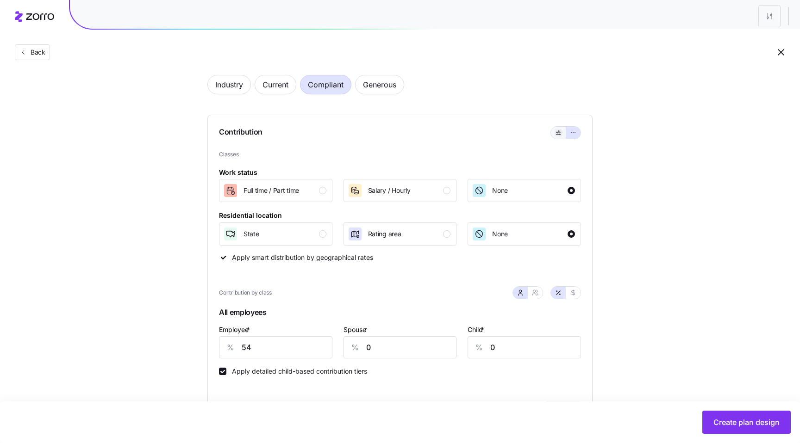
click at [556, 135] on icon "button" at bounding box center [558, 132] width 6 height 11
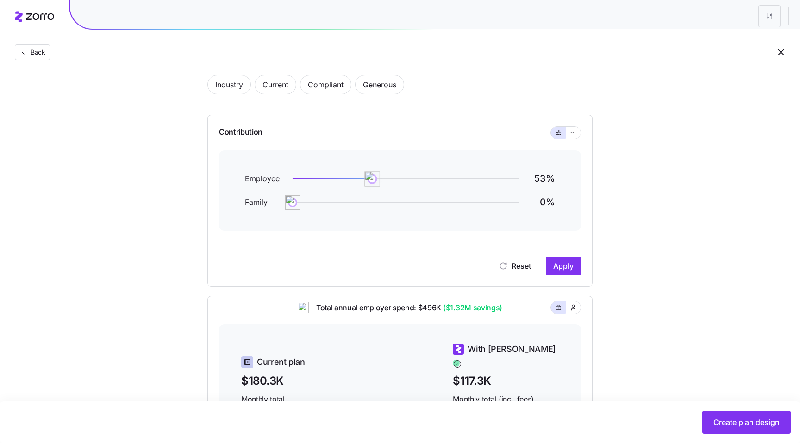
click at [373, 175] on img at bounding box center [373, 179] width 16 height 16
click at [554, 266] on span "Apply" at bounding box center [563, 266] width 20 height 11
click at [374, 179] on img at bounding box center [374, 179] width 16 height 16
click at [564, 268] on span "Apply" at bounding box center [563, 266] width 20 height 11
click at [573, 135] on icon "button" at bounding box center [573, 132] width 6 height 11
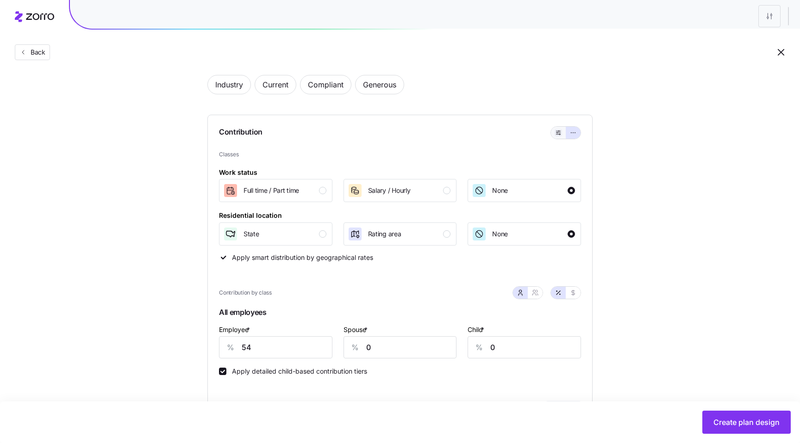
click at [560, 135] on icon "button" at bounding box center [558, 132] width 6 height 11
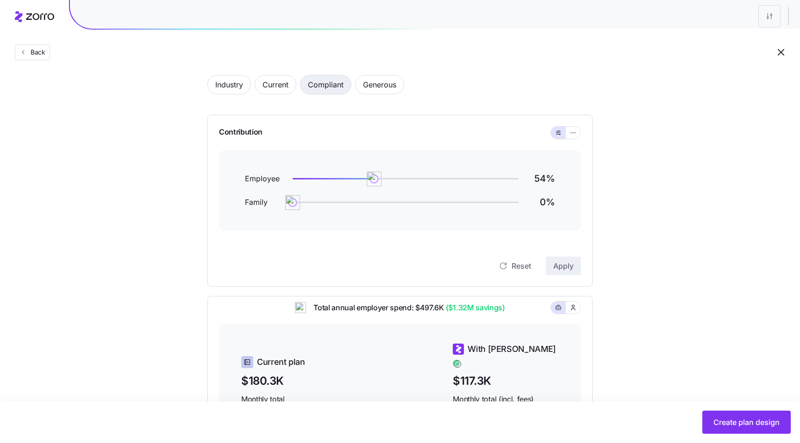
click at [317, 86] on span "Compliant" at bounding box center [326, 84] width 36 height 19
click at [571, 135] on icon "button" at bounding box center [573, 132] width 6 height 11
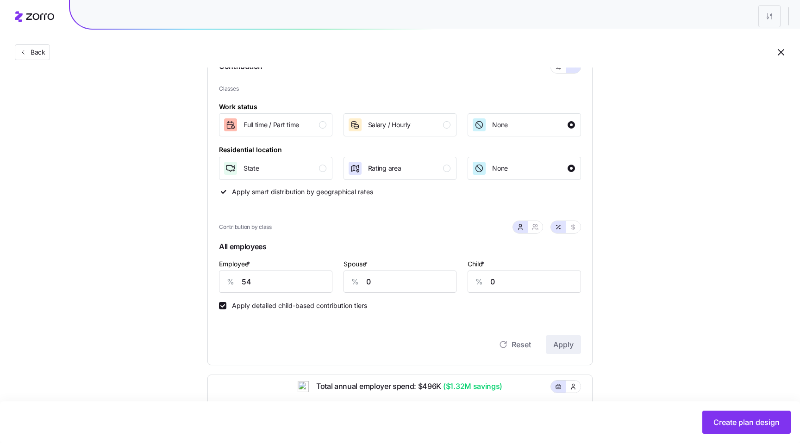
scroll to position [123, 0]
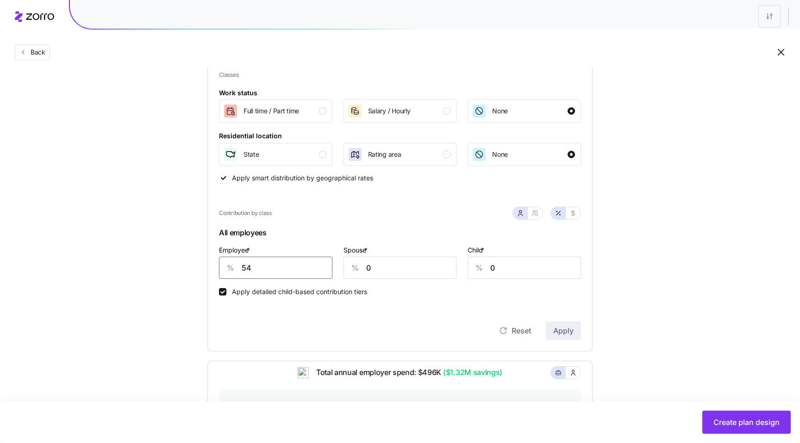
click at [313, 277] on input "54" at bounding box center [275, 268] width 113 height 22
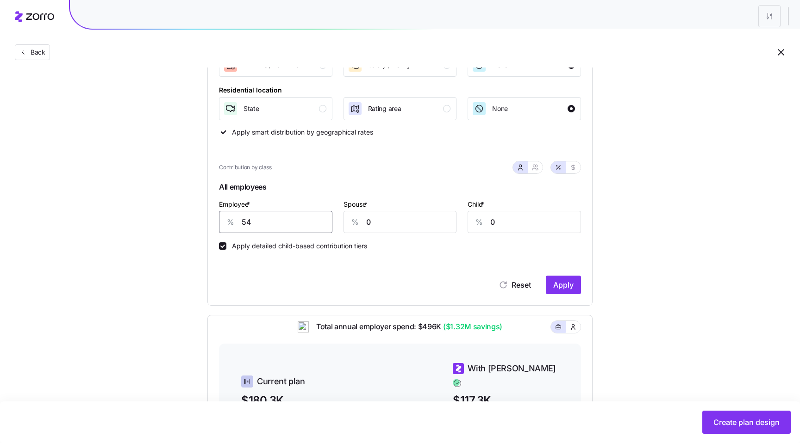
scroll to position [184, 0]
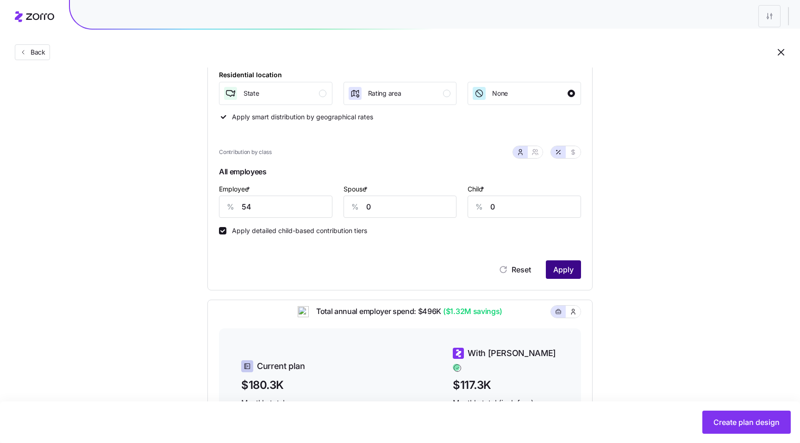
click at [551, 274] on button "Apply" at bounding box center [563, 270] width 35 height 19
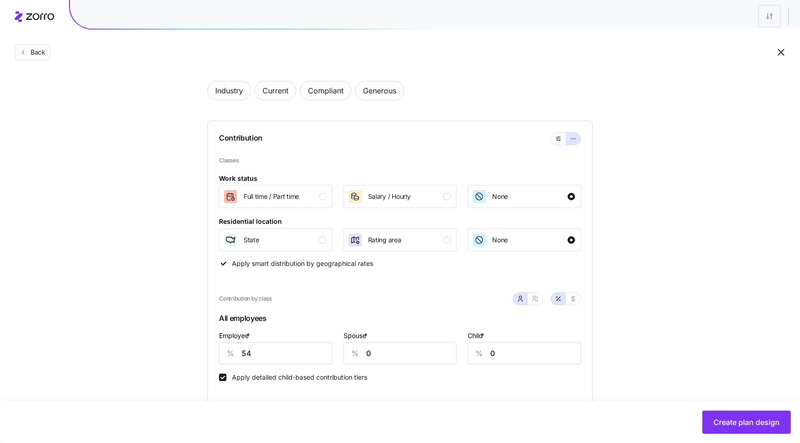
scroll to position [32, 0]
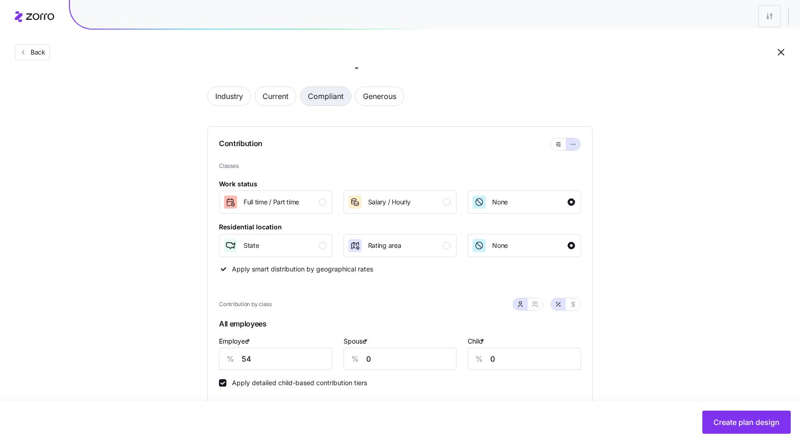
click at [318, 97] on span "Compliant" at bounding box center [326, 96] width 36 height 19
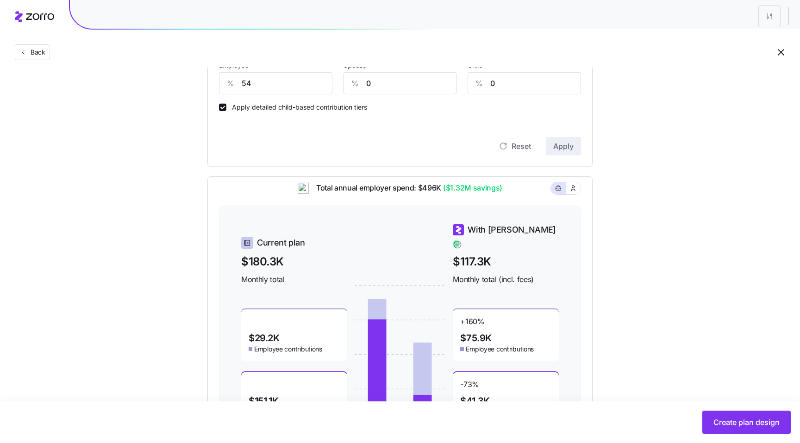
scroll to position [314, 0]
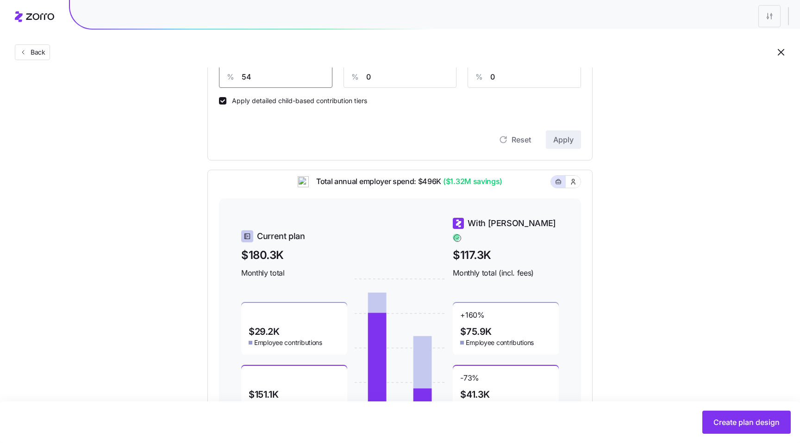
click at [278, 83] on input "54" at bounding box center [275, 77] width 113 height 22
type input "54"
click at [570, 142] on span "Apply" at bounding box center [563, 139] width 20 height 11
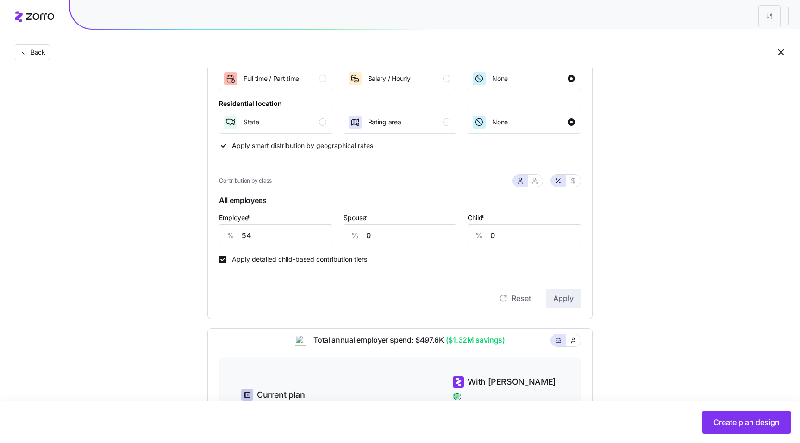
scroll to position [0, 0]
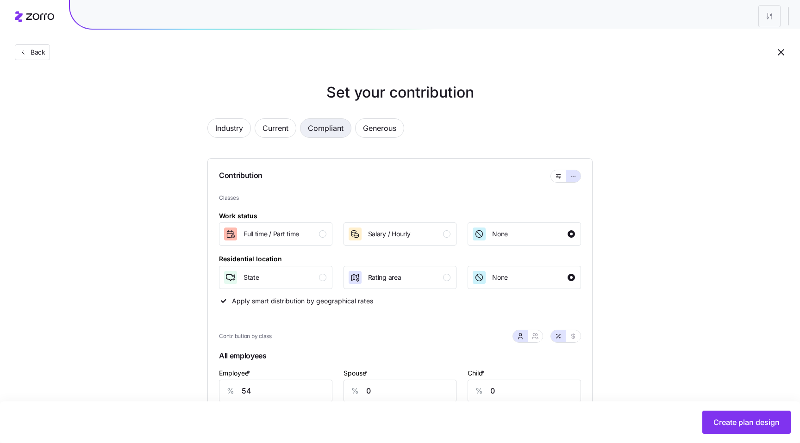
click at [323, 126] on span "Compliant" at bounding box center [326, 128] width 36 height 19
click at [28, 55] on span "Back" at bounding box center [36, 52] width 19 height 9
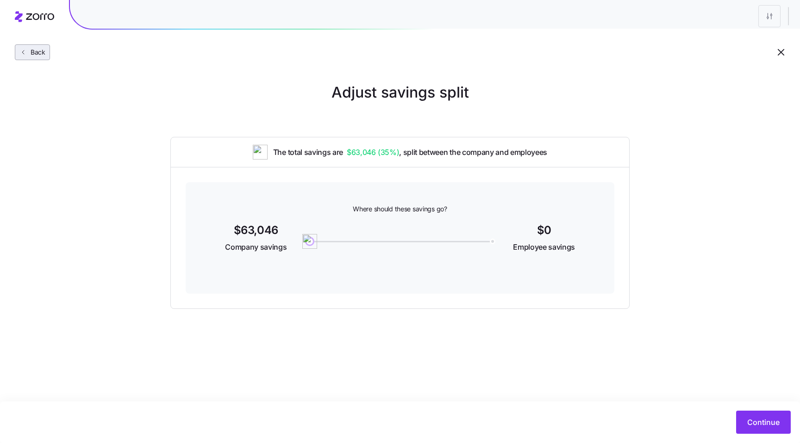
click at [34, 53] on span "Back" at bounding box center [36, 52] width 19 height 9
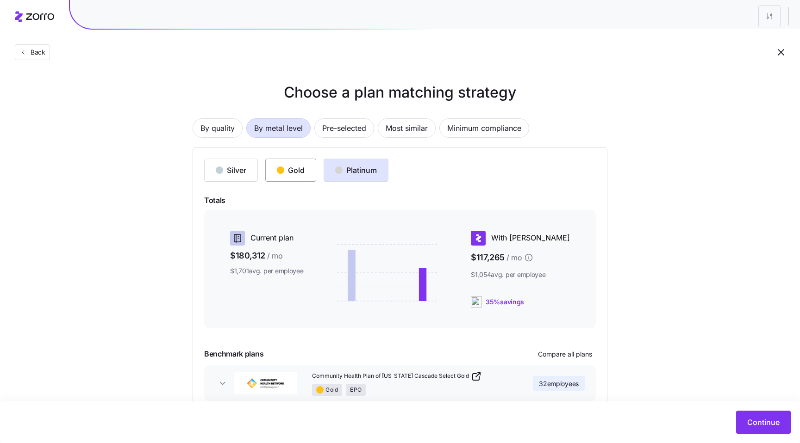
click at [283, 174] on div "Gold" at bounding box center [291, 170] width 28 height 11
click at [751, 418] on span "Continue" at bounding box center [763, 422] width 32 height 11
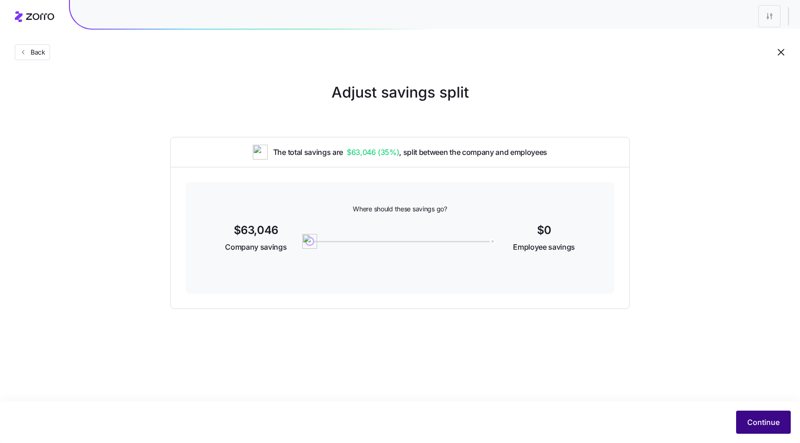
click at [754, 420] on span "Continue" at bounding box center [763, 422] width 32 height 11
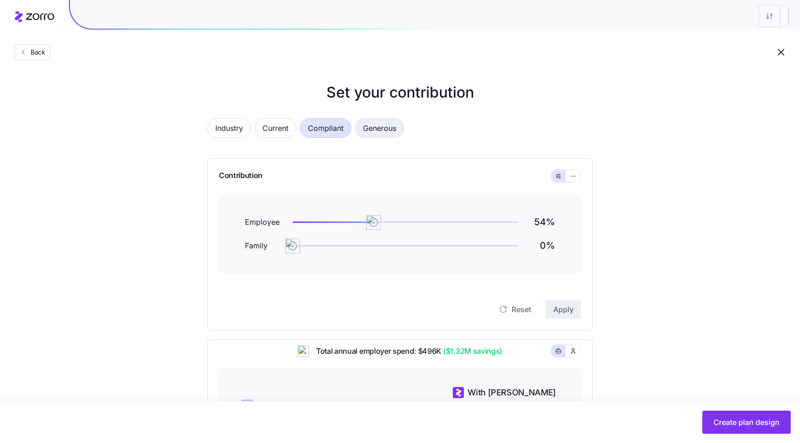
click at [382, 128] on span "Generous" at bounding box center [379, 128] width 33 height 19
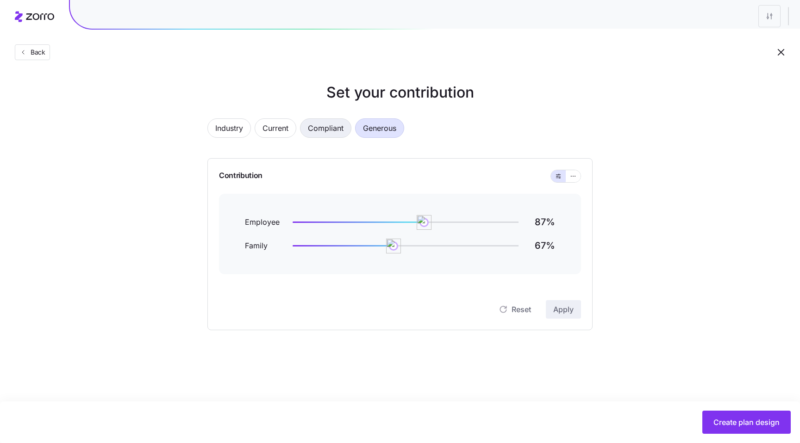
click at [332, 132] on span "Compliant" at bounding box center [326, 128] width 36 height 19
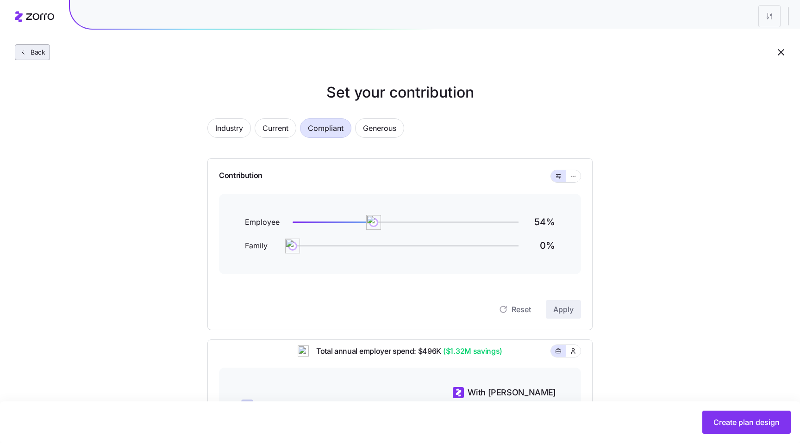
click at [40, 56] on span "Back" at bounding box center [36, 52] width 19 height 9
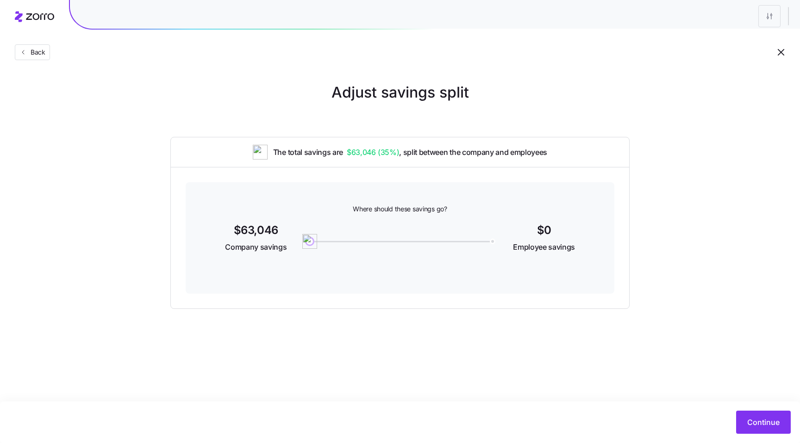
click at [40, 56] on span "Back" at bounding box center [36, 52] width 19 height 9
